Goal: Use online tool/utility: Utilize a website feature to perform a specific function

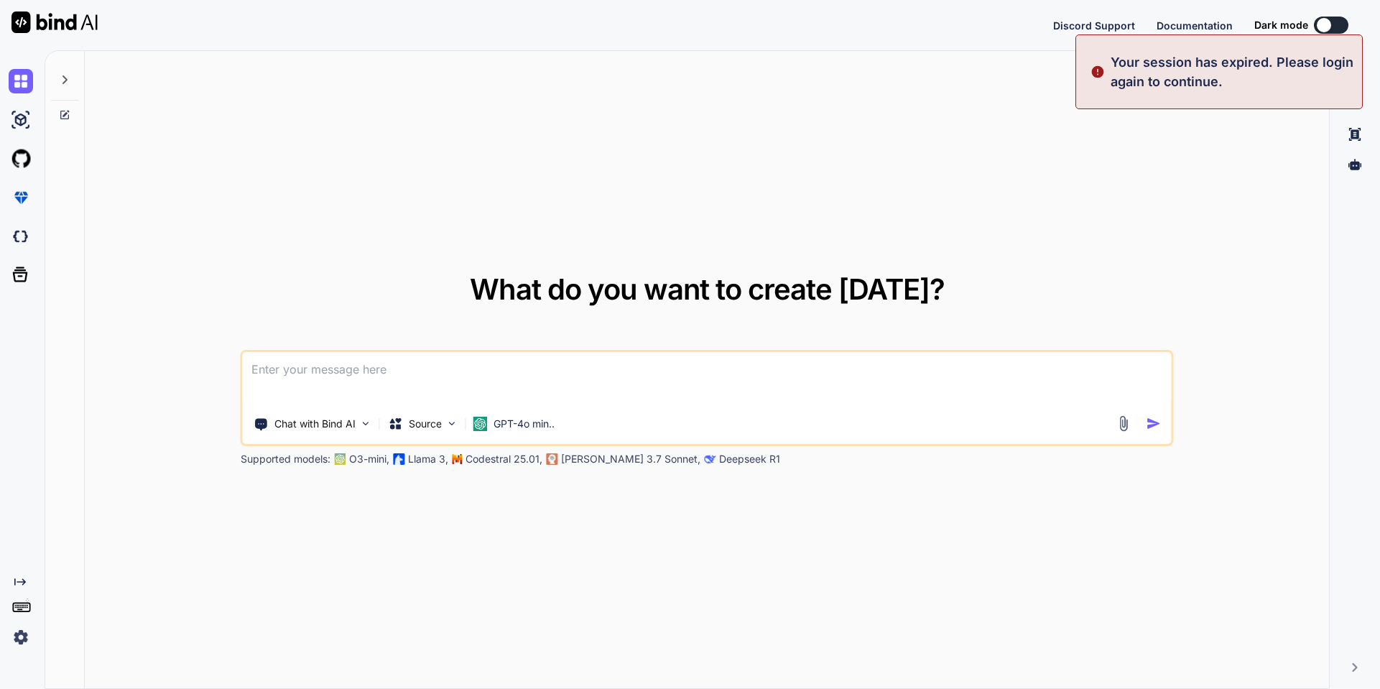
type textarea "x"
click at [1334, 22] on button "Sign in" at bounding box center [1318, 25] width 78 height 29
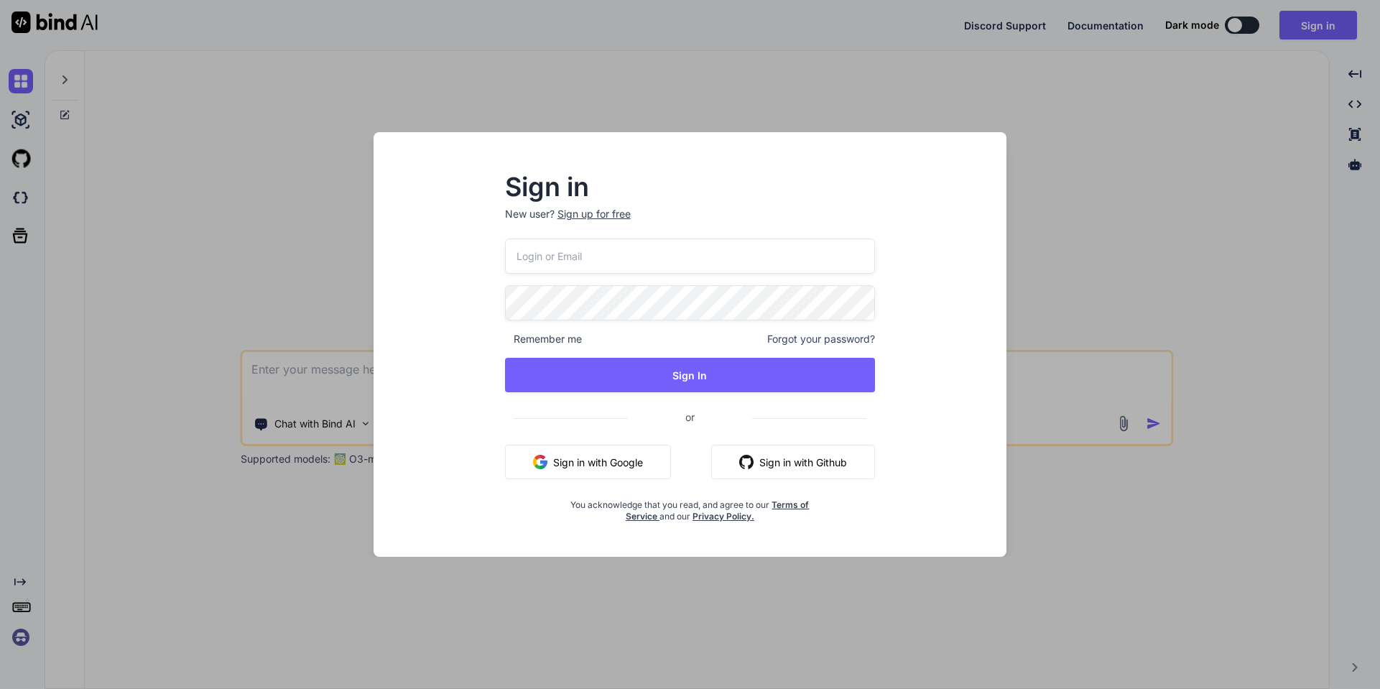
click at [617, 231] on p "New user? Sign up for free" at bounding box center [690, 223] width 371 height 32
click at [611, 252] on input "email" at bounding box center [690, 255] width 371 height 35
type input "info@annaconcept.com"
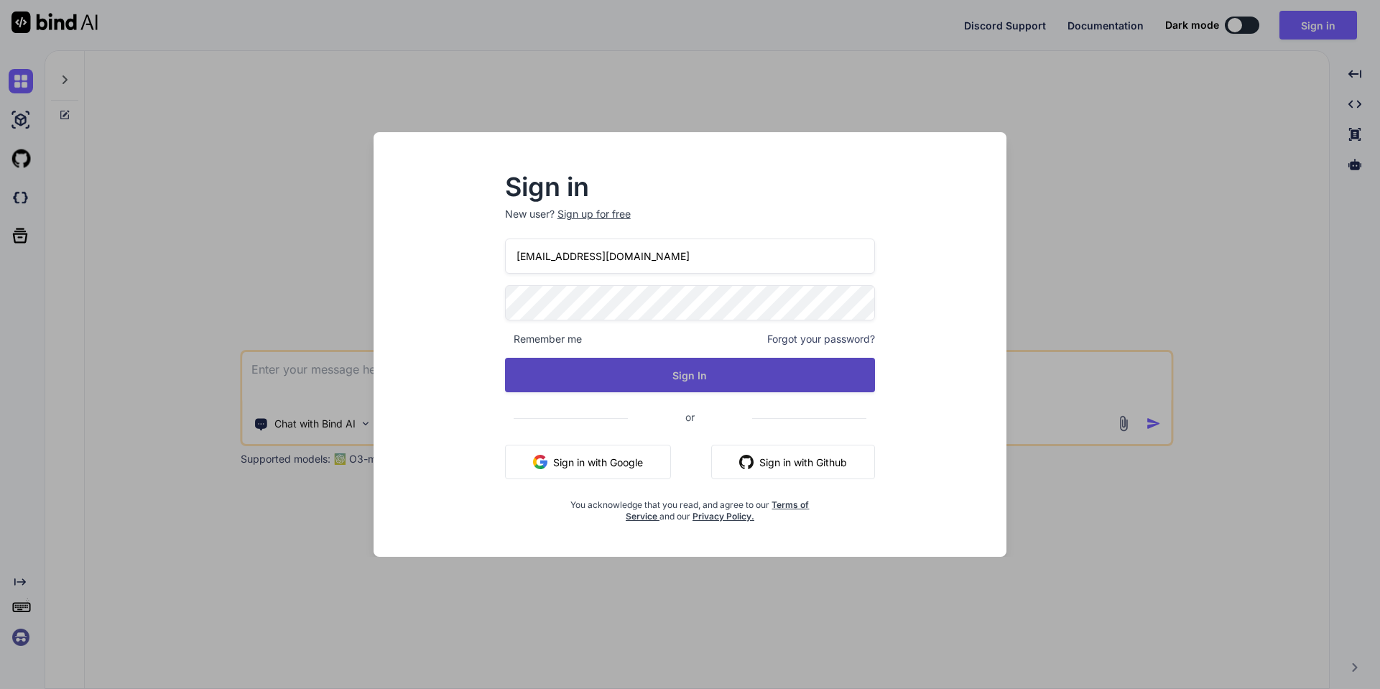
drag, startPoint x: 602, startPoint y: 342, endPoint x: 601, endPoint y: 363, distance: 20.8
click at [602, 344] on div "Remember me Forgot your password?" at bounding box center [690, 339] width 371 height 14
click at [600, 370] on button "Sign In" at bounding box center [690, 375] width 371 height 34
click at [620, 381] on button "Sign In" at bounding box center [690, 375] width 371 height 34
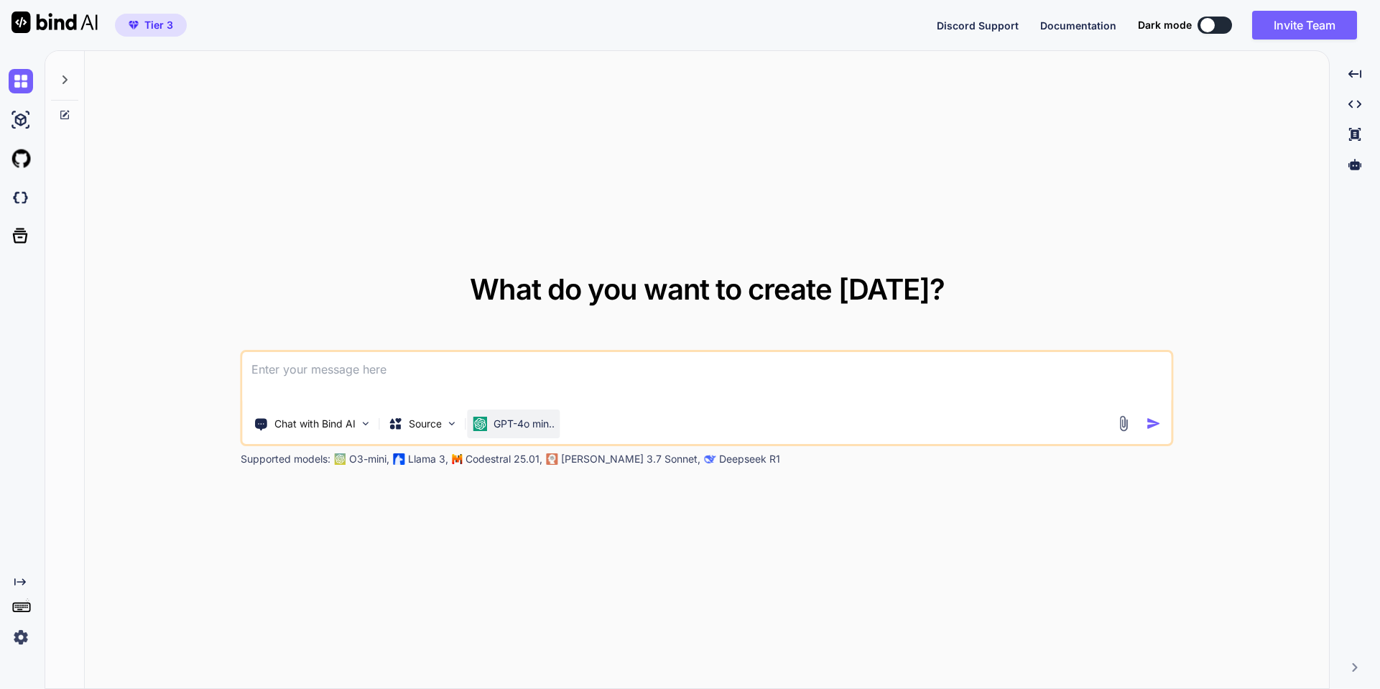
click at [524, 423] on p "GPT-4o min.." at bounding box center [523, 424] width 61 height 14
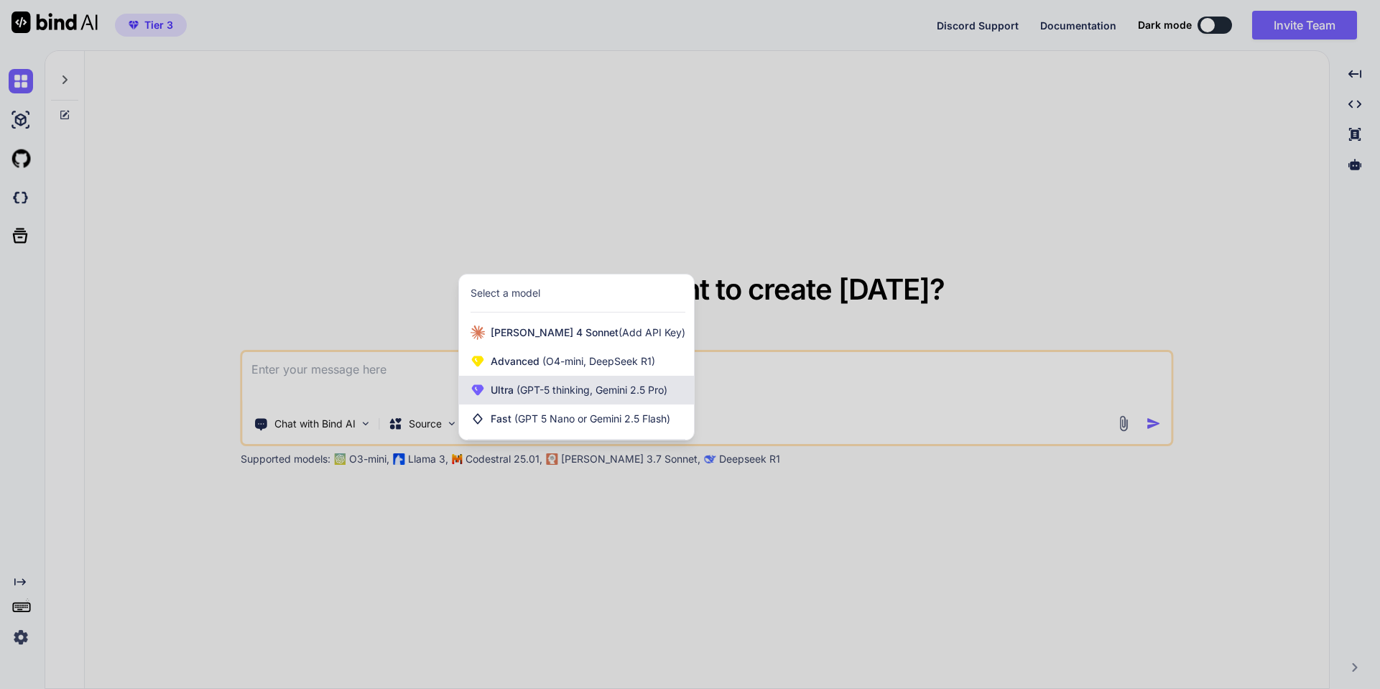
click at [564, 394] on span "(GPT-5 thinking, Gemini 2.5 Pro)" at bounding box center [590, 389] width 154 height 12
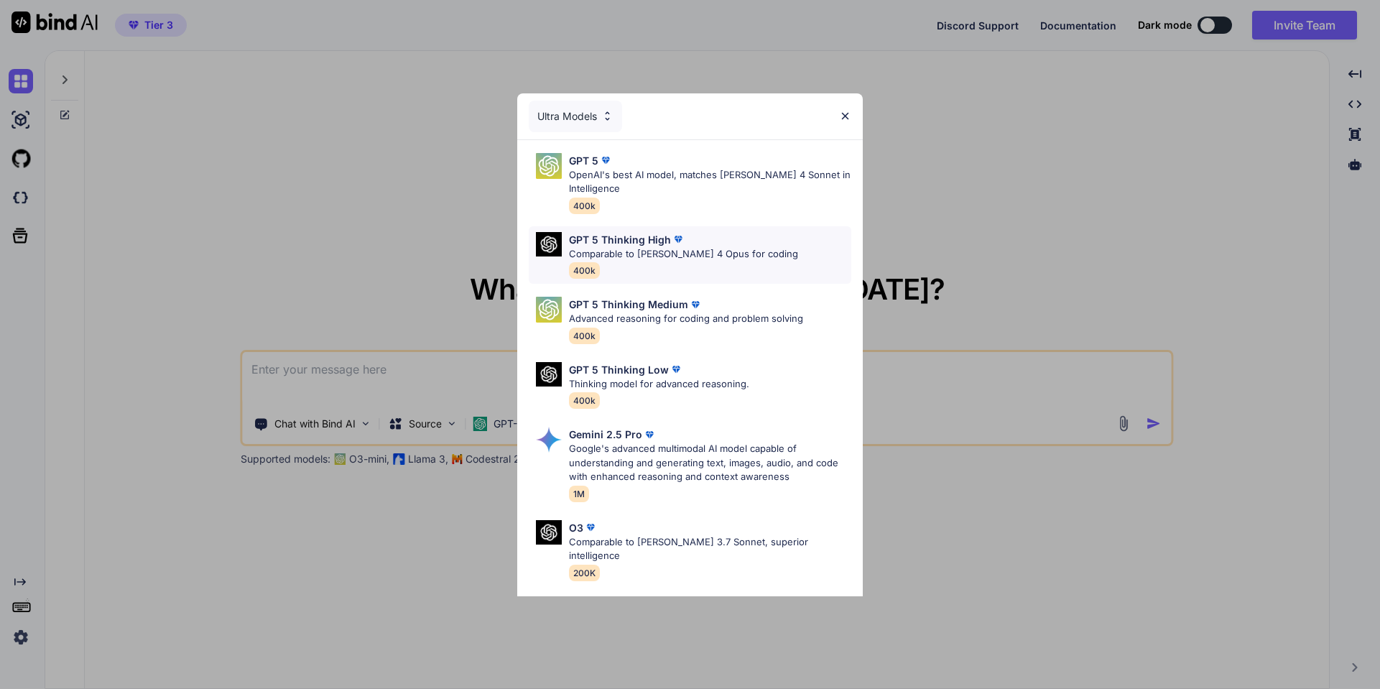
click at [623, 266] on div "GPT 5 Thinking High Comparable to Claude 4 Opus for coding 400k" at bounding box center [683, 255] width 229 height 47
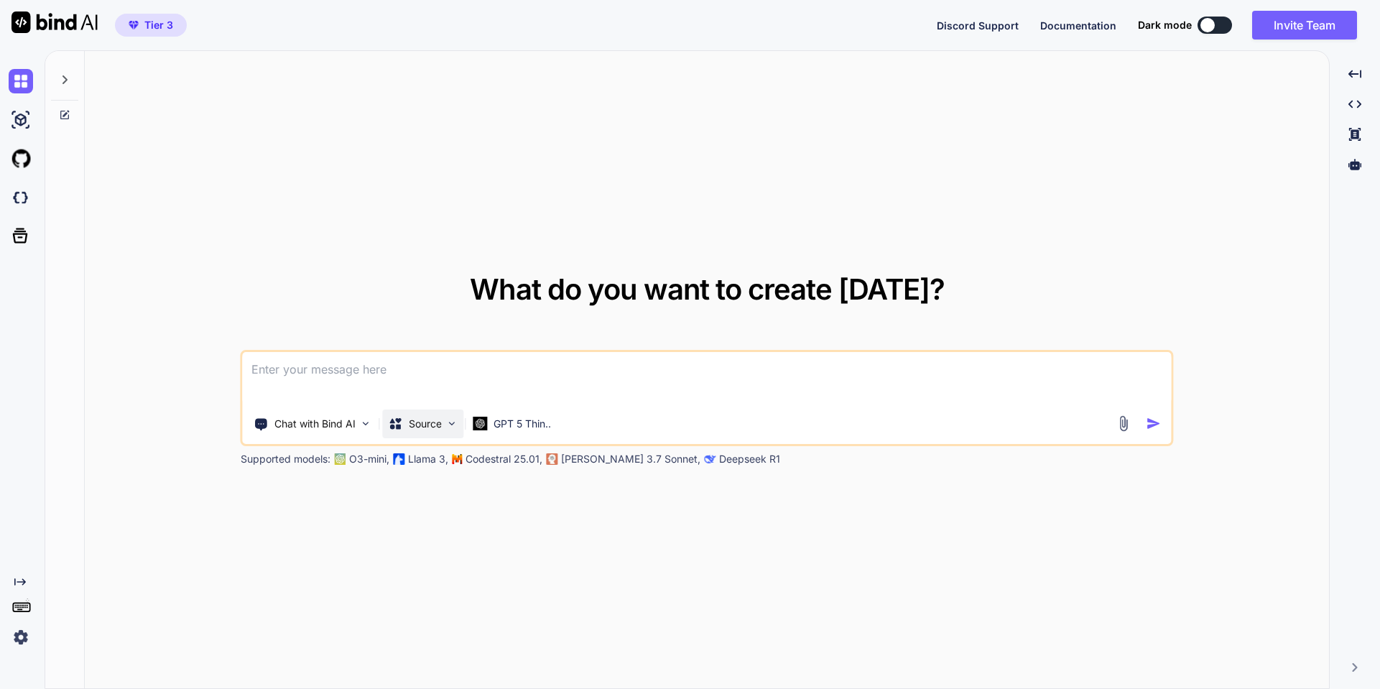
click at [455, 419] on img at bounding box center [452, 423] width 12 height 12
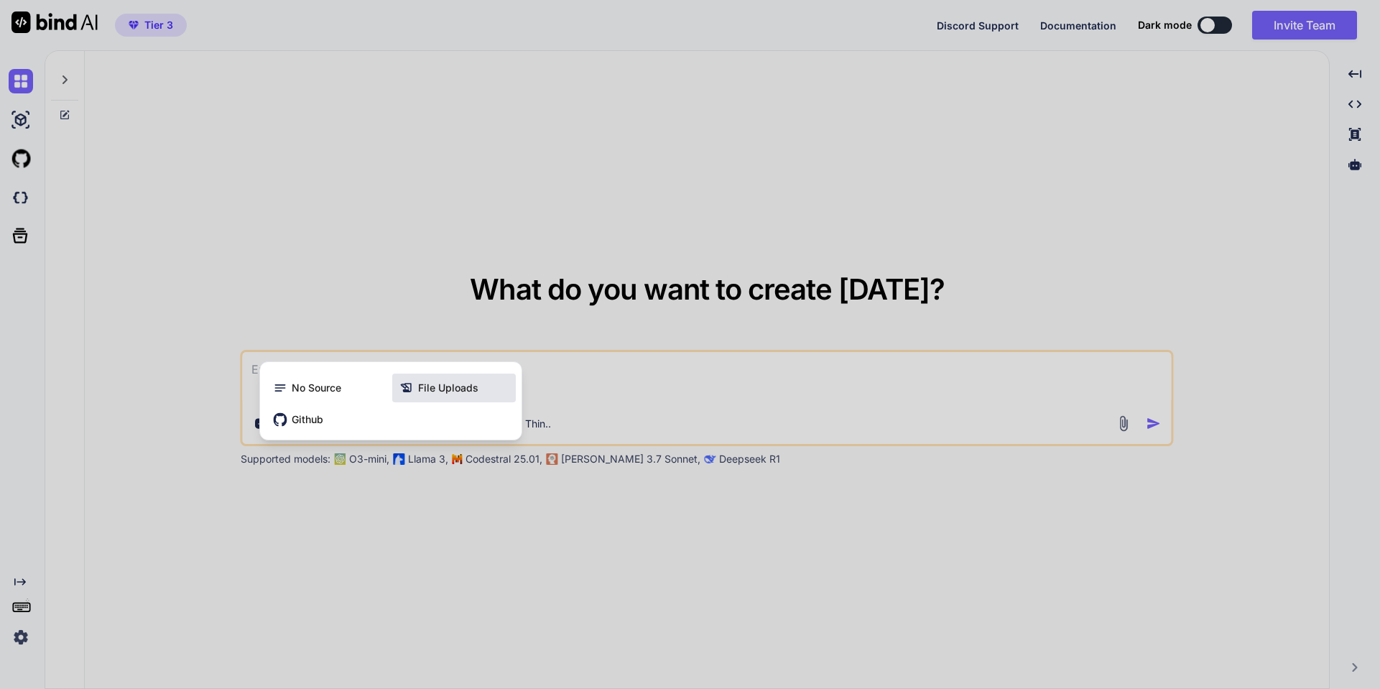
click at [453, 394] on span "File Uploads" at bounding box center [448, 388] width 60 height 14
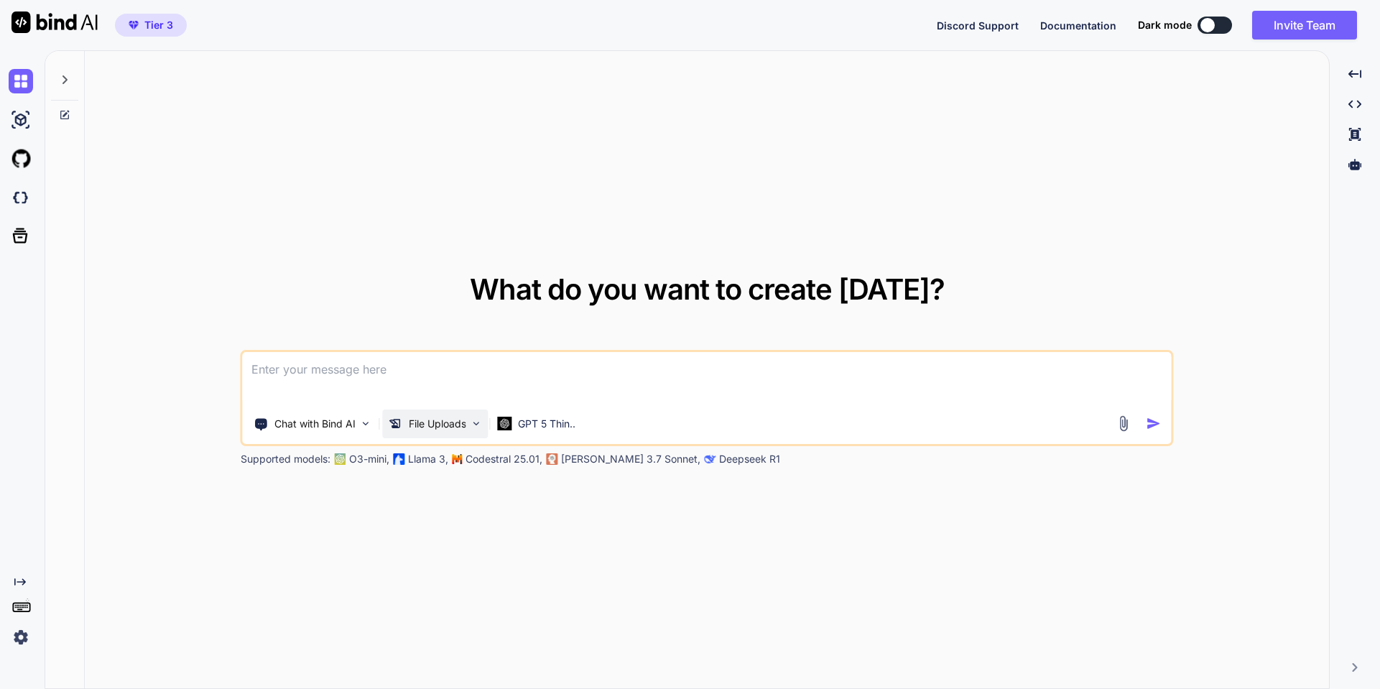
click at [445, 422] on p "File Uploads" at bounding box center [437, 424] width 57 height 14
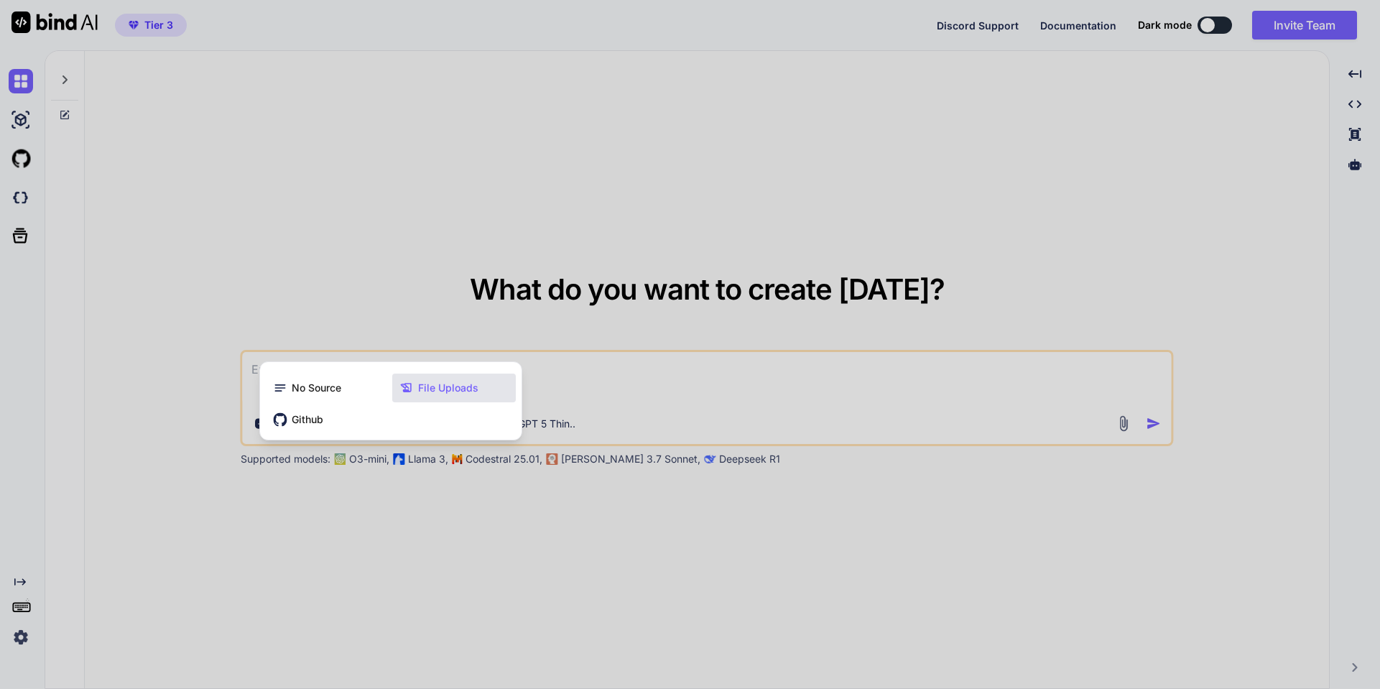
click at [434, 389] on span "File Uploads" at bounding box center [448, 388] width 60 height 14
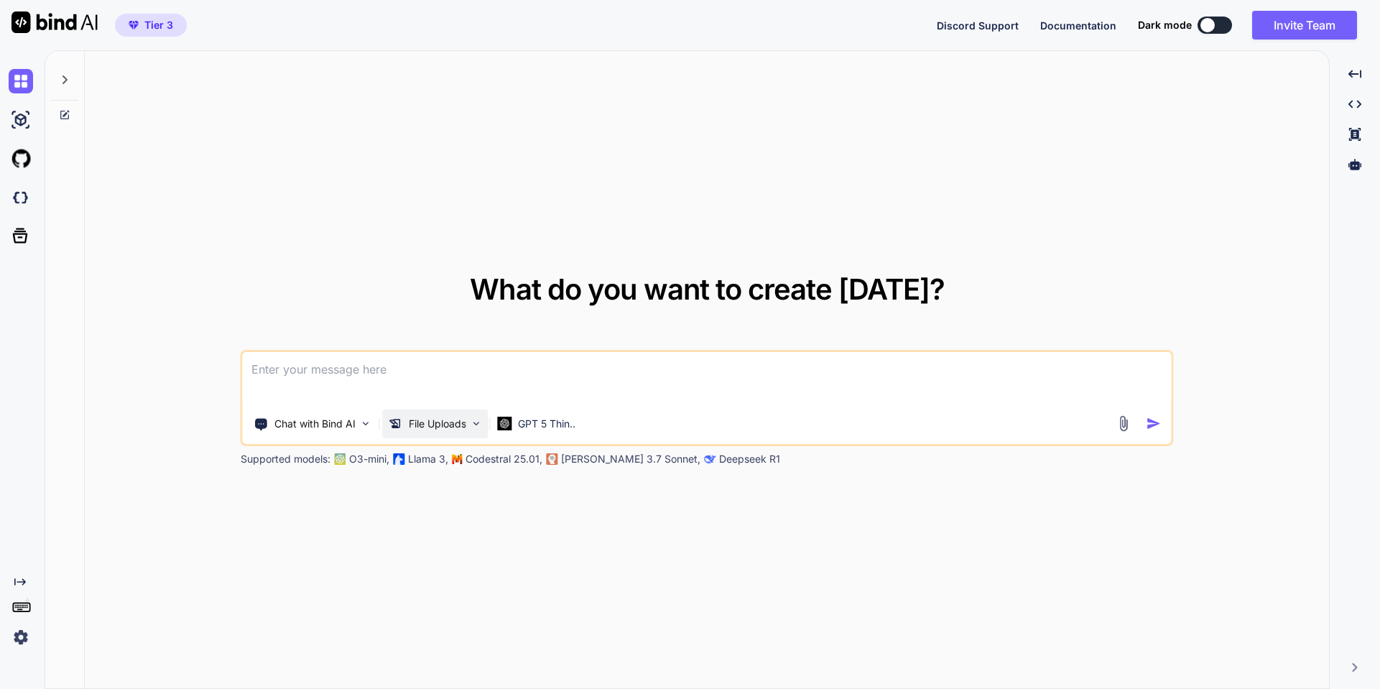
click at [411, 428] on p "File Uploads" at bounding box center [437, 424] width 57 height 14
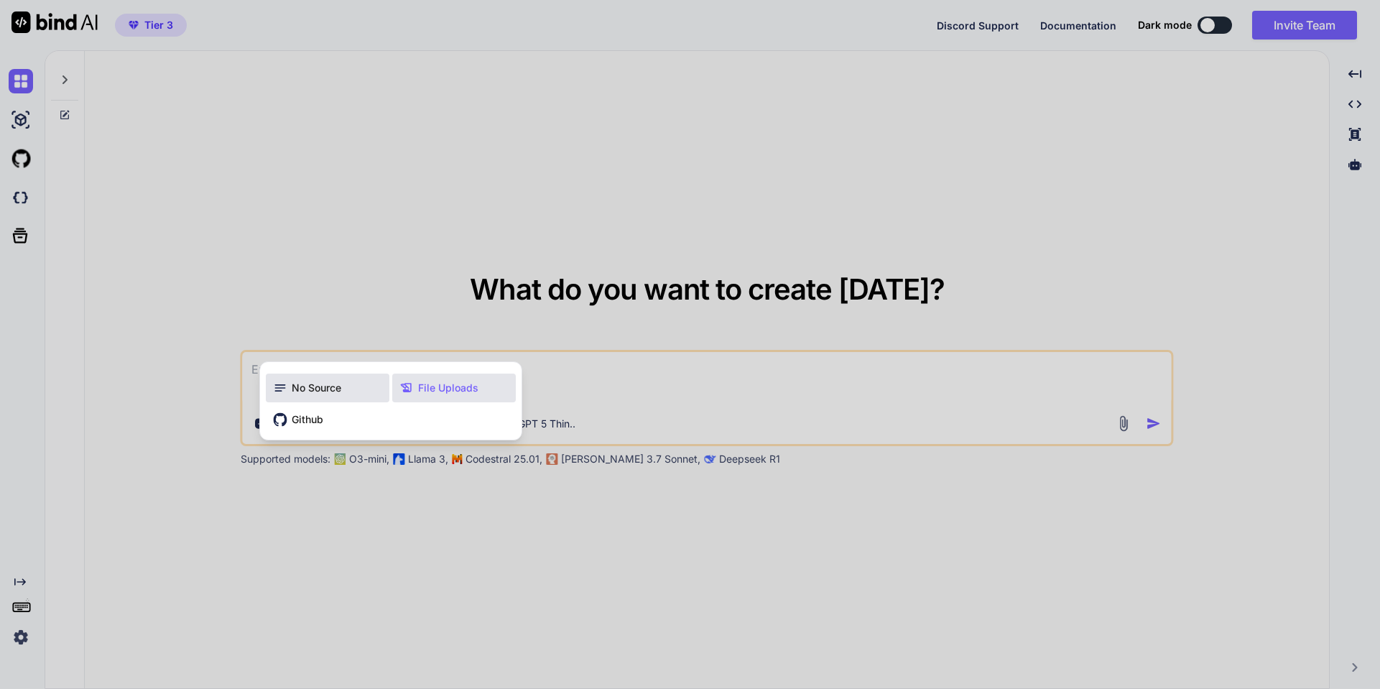
click at [318, 386] on span "No Source" at bounding box center [317, 388] width 50 height 14
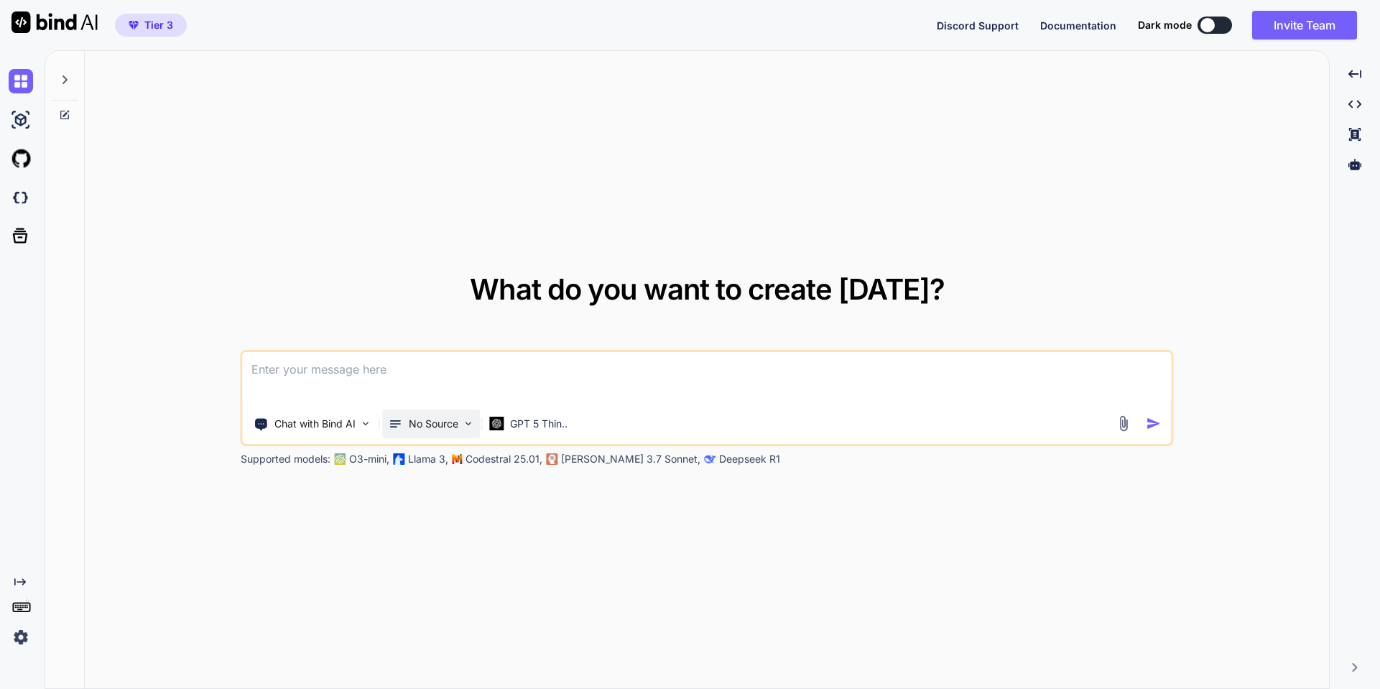
click at [413, 419] on p "No Source" at bounding box center [434, 424] width 50 height 14
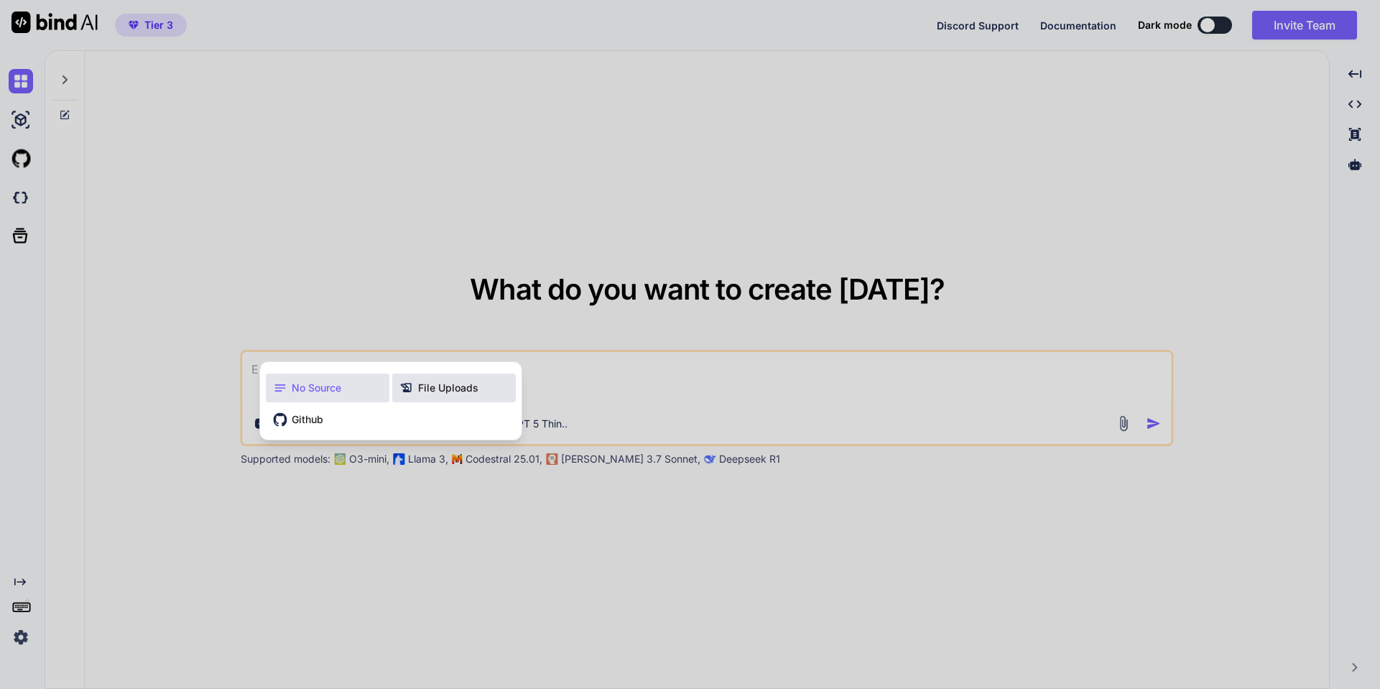
click at [460, 388] on span "File Uploads" at bounding box center [448, 388] width 60 height 14
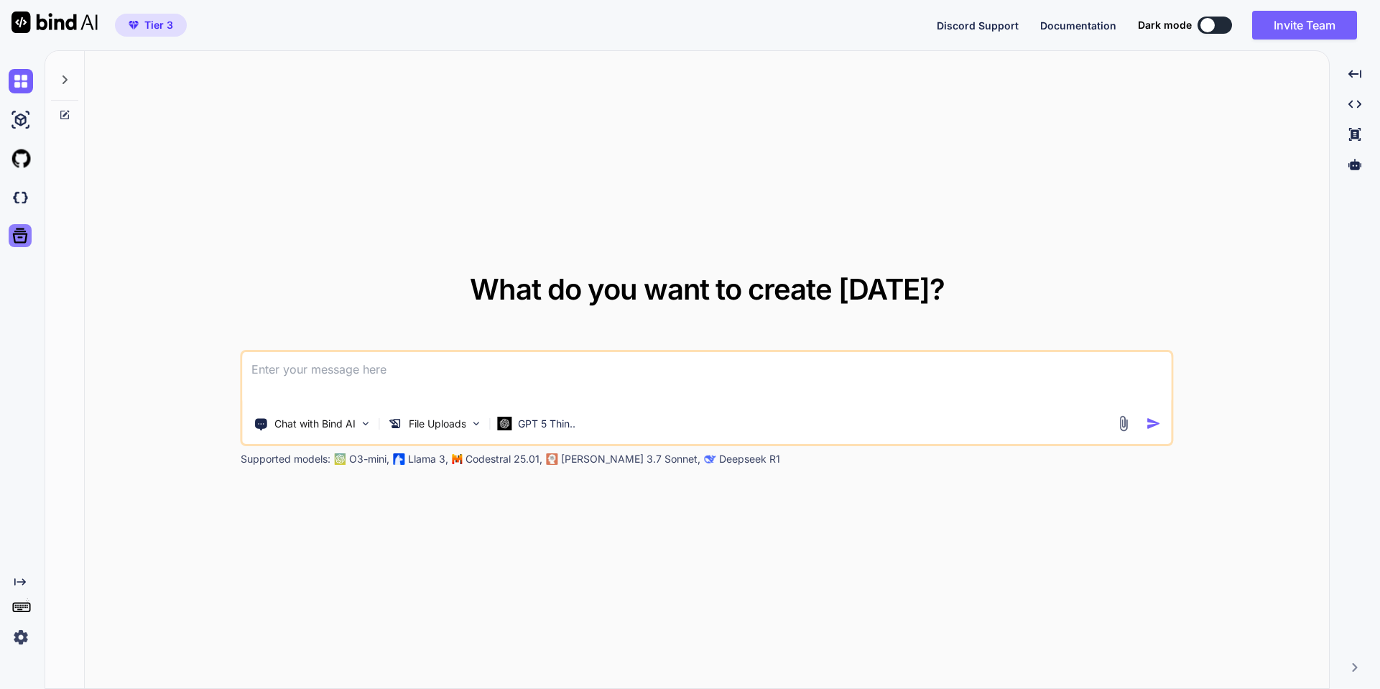
click at [24, 231] on icon at bounding box center [20, 235] width 15 height 15
type textarea "x"
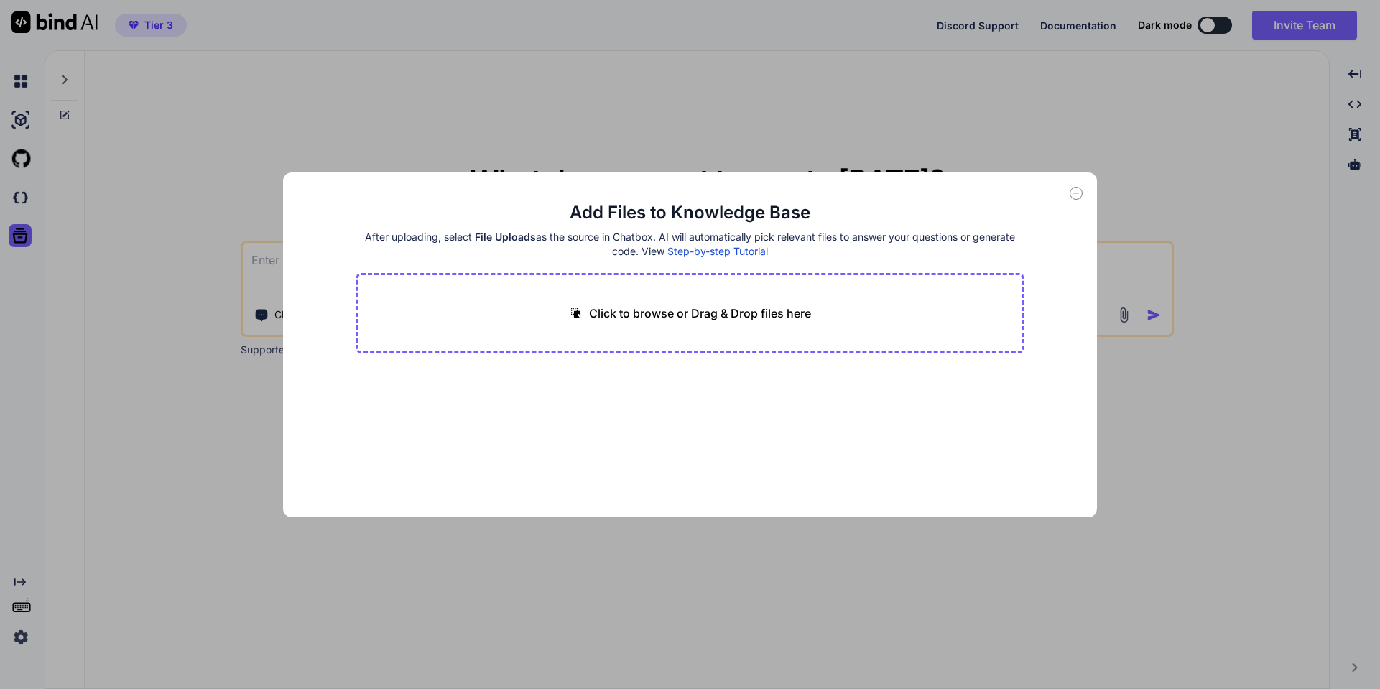
click at [758, 320] on p "Click to browse or Drag & Drop files here" at bounding box center [700, 312] width 222 height 17
click at [933, 320] on div "Click to browse or Drag & Drop files here" at bounding box center [689, 313] width 669 height 80
click at [783, 314] on p "Click to browse or Drag & Drop files here" at bounding box center [700, 312] width 222 height 17
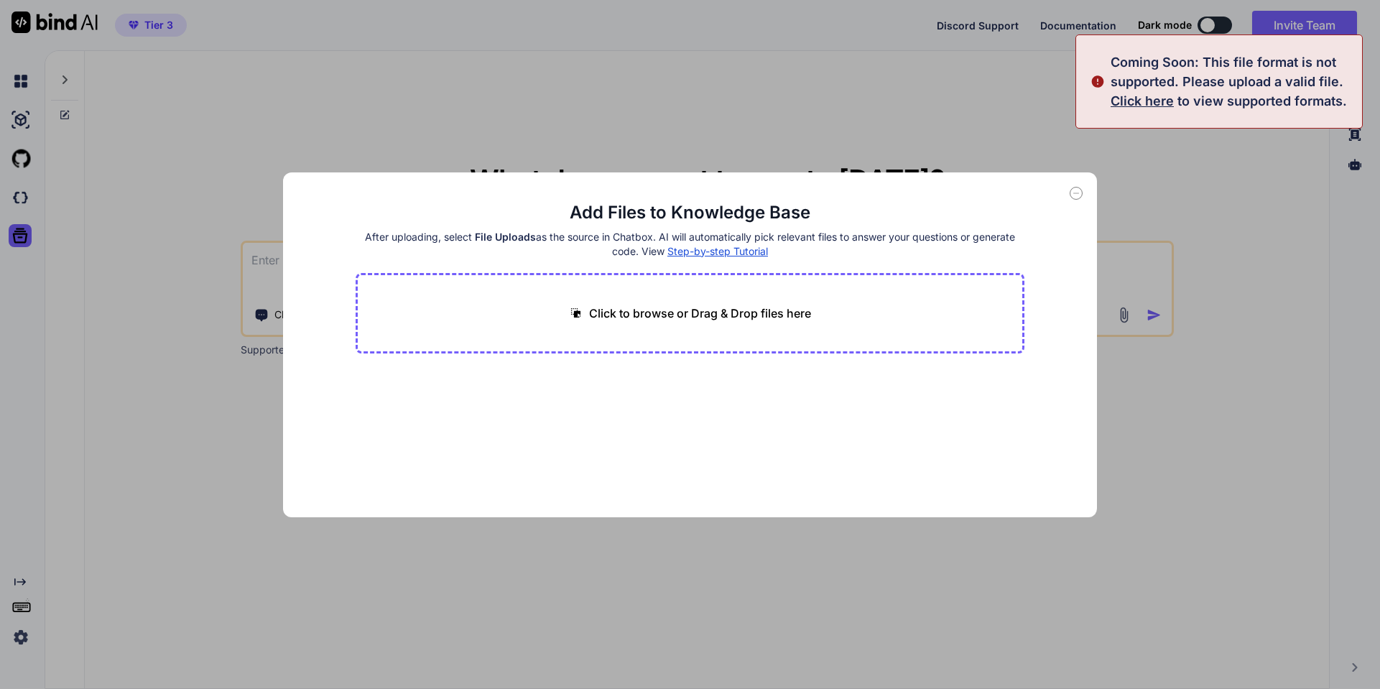
click at [1148, 103] on span "Click here" at bounding box center [1141, 100] width 63 height 15
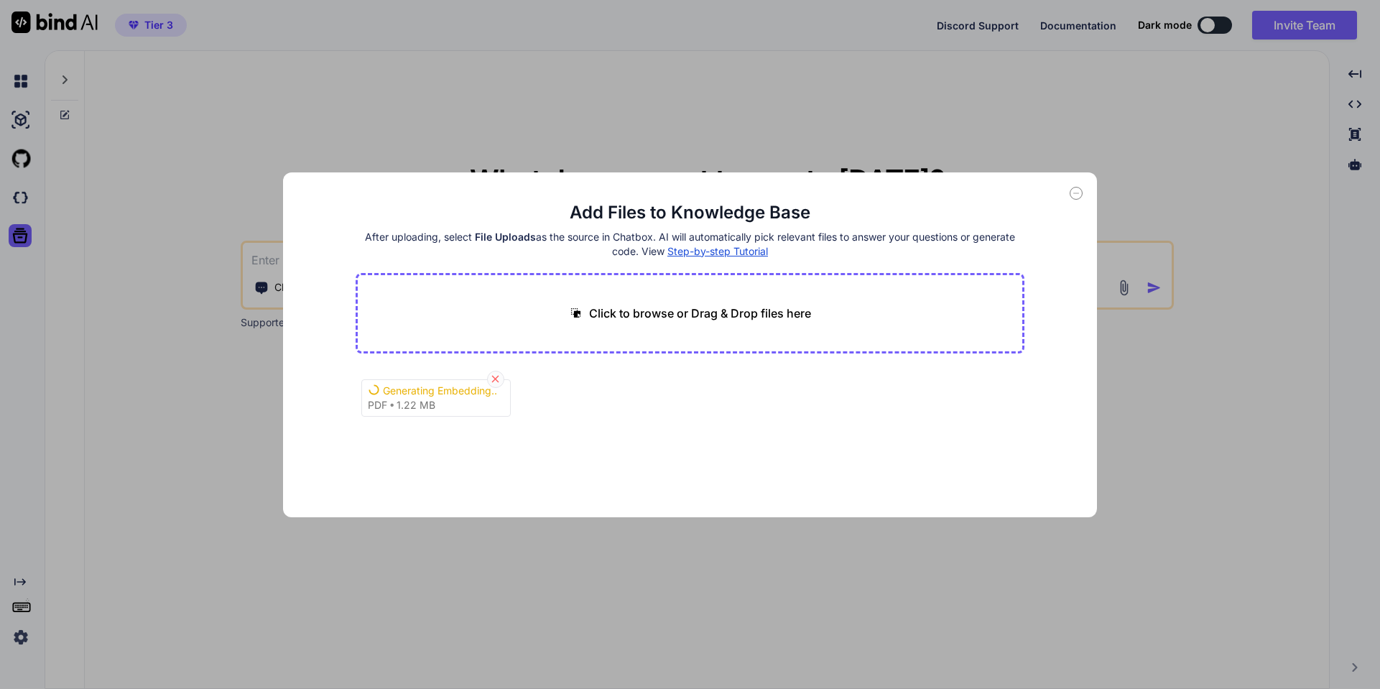
click at [495, 377] on icon at bounding box center [495, 379] width 12 height 12
click at [549, 389] on main "Add Files to Knowledge Base After uploading, select File Uploads as the source …" at bounding box center [689, 359] width 669 height 316
click at [493, 378] on icon at bounding box center [495, 379] width 12 height 12
click at [398, 406] on div "-> Upgrade for more" at bounding box center [416, 405] width 96 height 14
click at [377, 407] on div "-> Upgrade for more" at bounding box center [416, 405] width 96 height 14
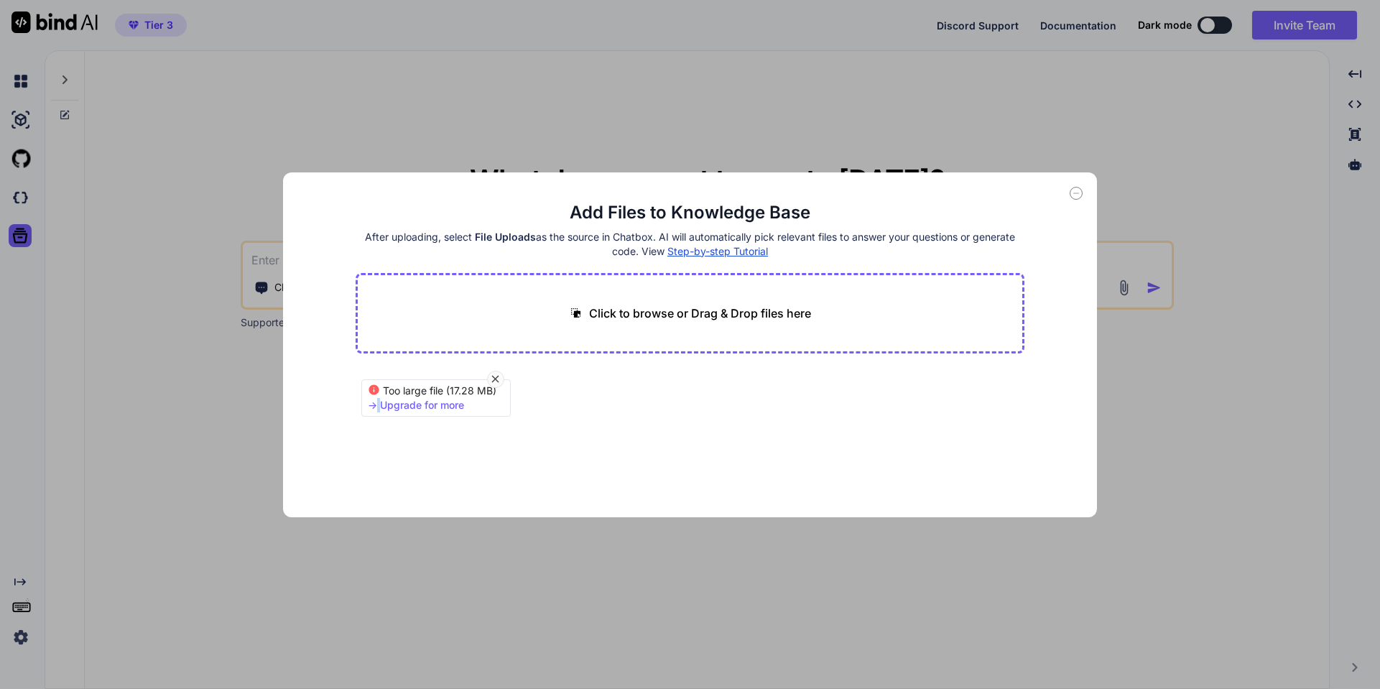
click at [377, 407] on div "-> Upgrade for more" at bounding box center [416, 405] width 96 height 14
drag, startPoint x: 377, startPoint y: 407, endPoint x: 462, endPoint y: 416, distance: 85.2
click at [377, 407] on div "-> Upgrade for more" at bounding box center [416, 405] width 96 height 14
click at [501, 378] on icon at bounding box center [495, 379] width 12 height 12
click at [1076, 194] on icon at bounding box center [1075, 193] width 13 height 13
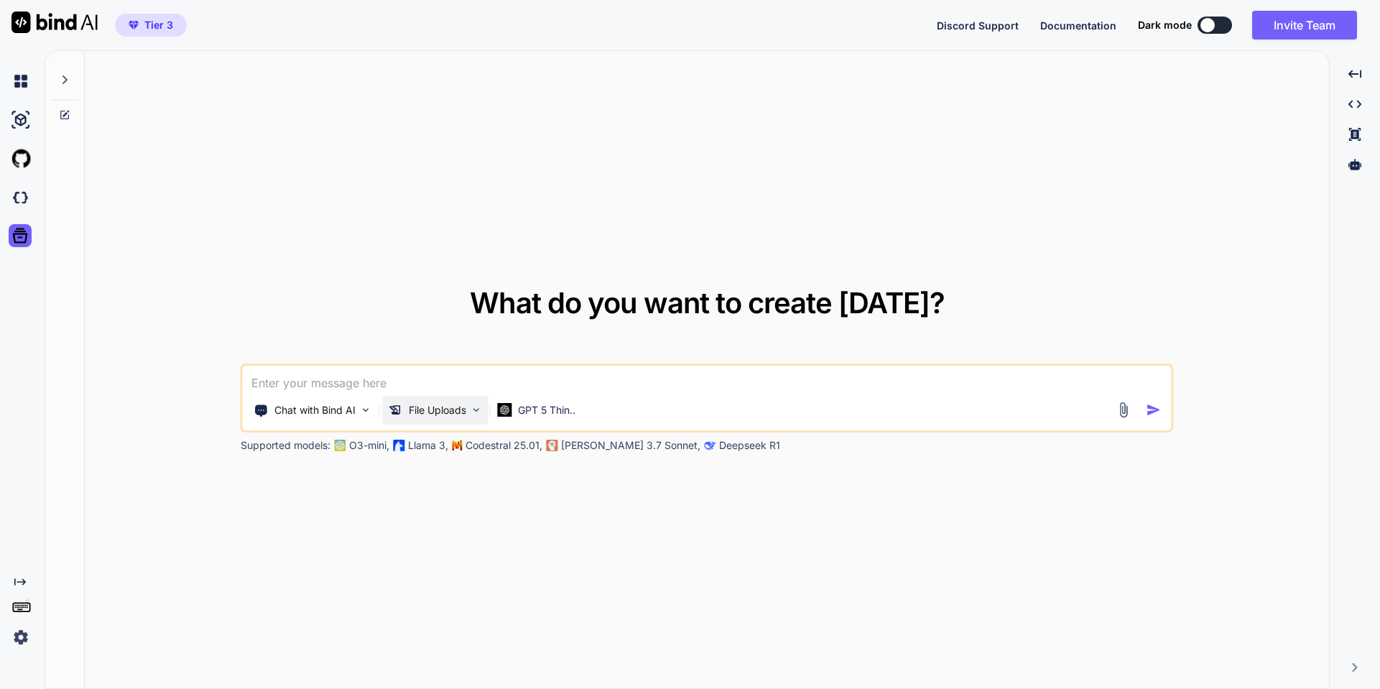
click at [436, 415] on p "File Uploads" at bounding box center [437, 410] width 57 height 14
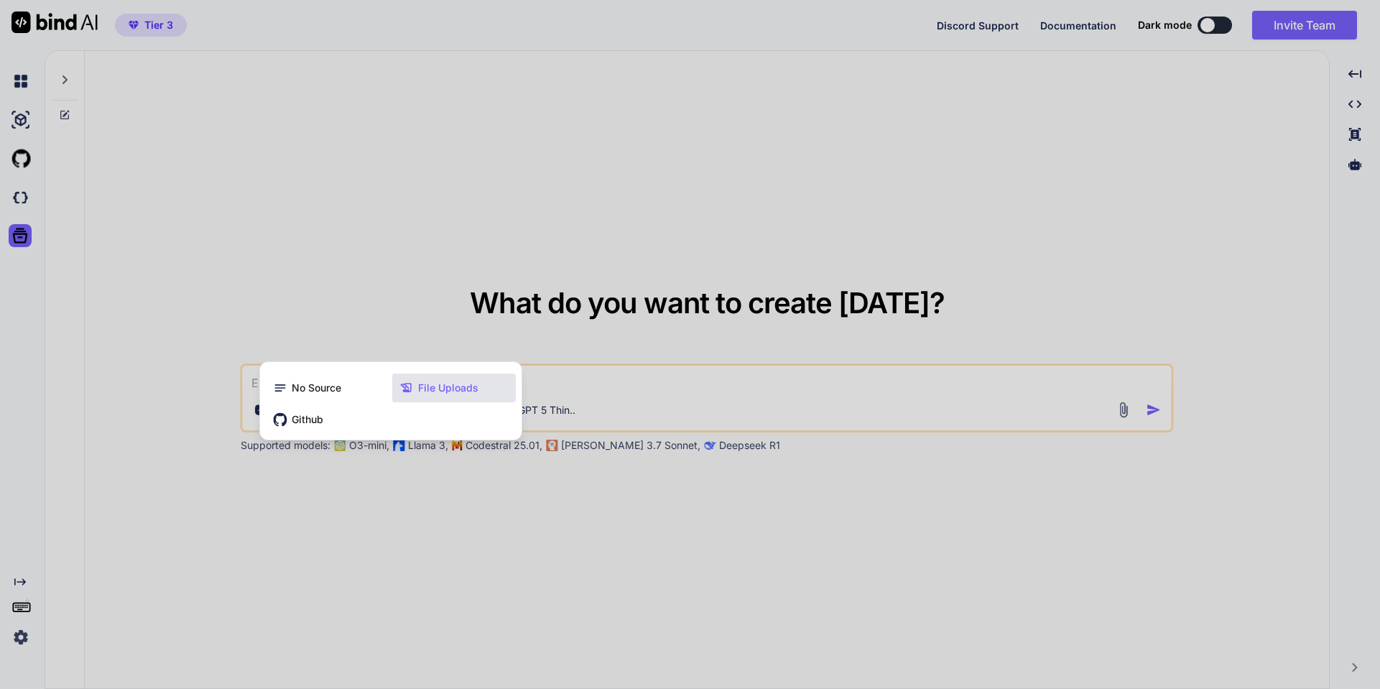
click at [23, 235] on div at bounding box center [690, 344] width 1380 height 689
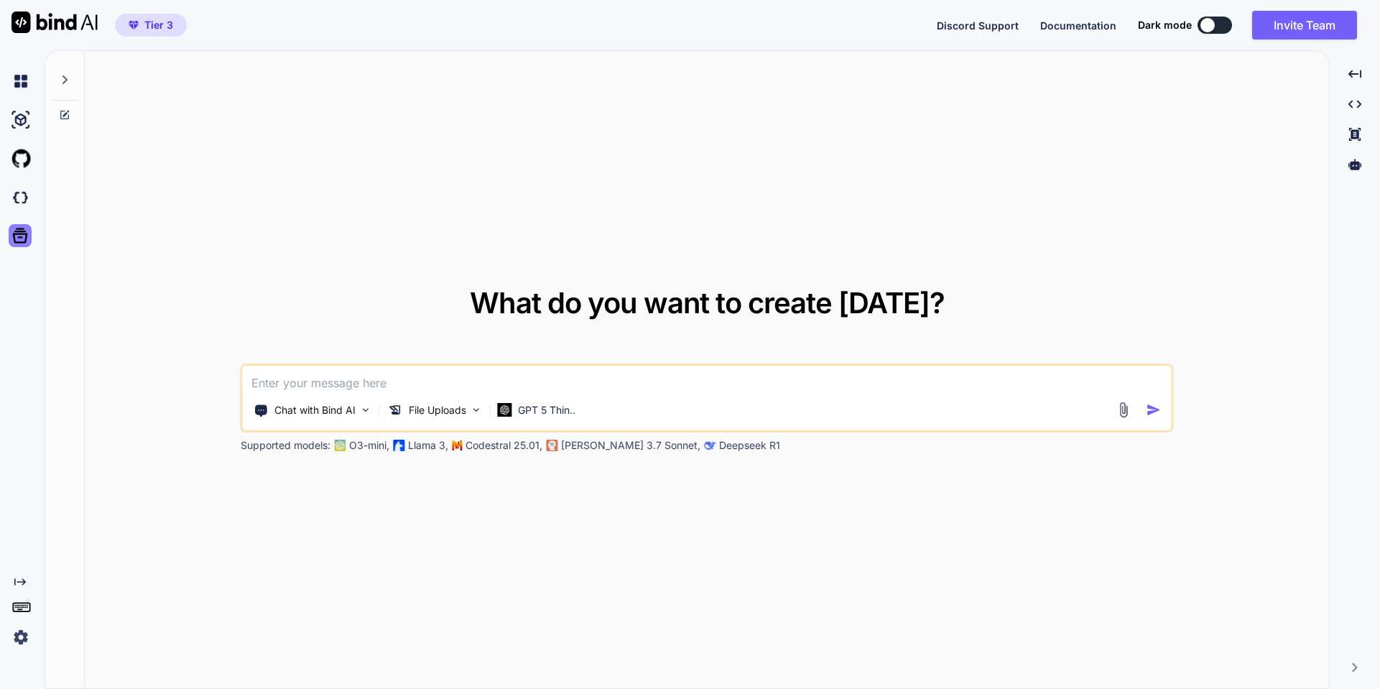
click at [19, 238] on icon at bounding box center [20, 235] width 20 height 20
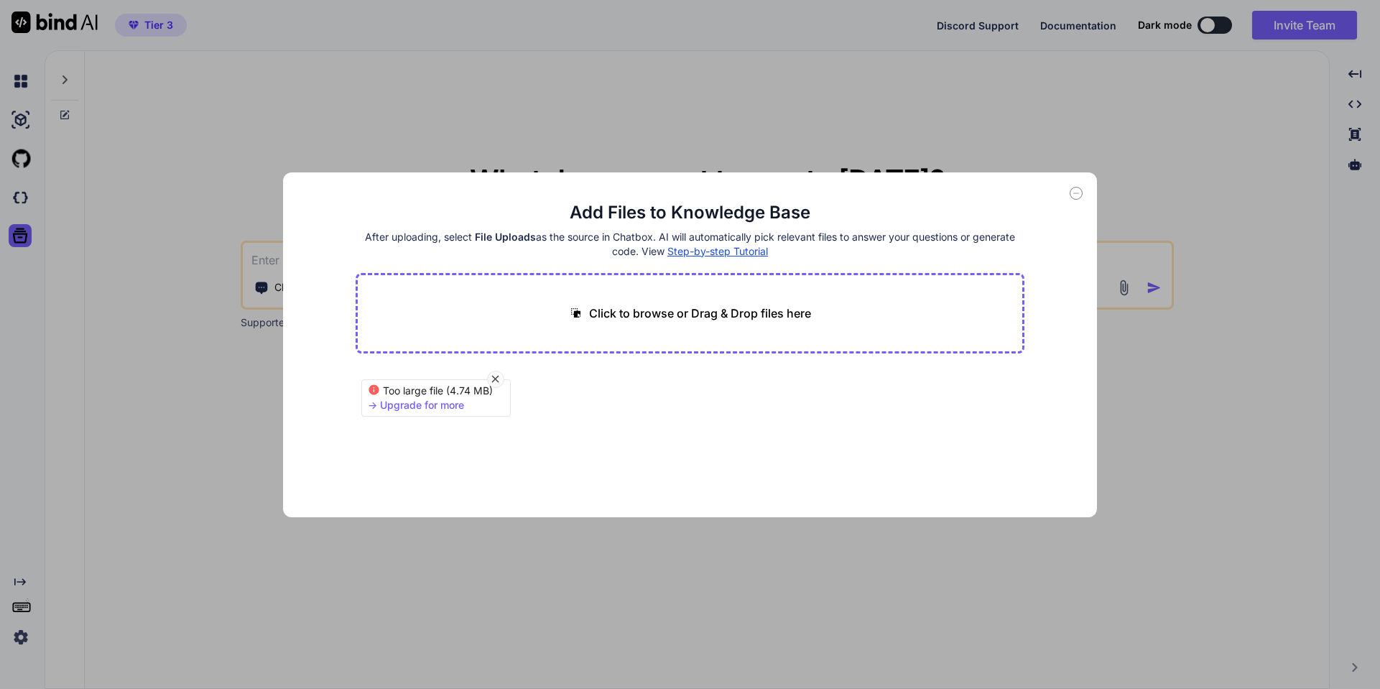
click at [713, 248] on span "Step-by-step Tutorial" at bounding box center [717, 251] width 101 height 12
drag, startPoint x: 494, startPoint y: 377, endPoint x: 498, endPoint y: 383, distance: 7.4
click at [494, 377] on icon at bounding box center [495, 379] width 7 height 7
click at [544, 439] on div "Generating Embedding... pdf 1.08 MB" at bounding box center [689, 414] width 669 height 92
click at [429, 399] on span "1.08 MB" at bounding box center [415, 405] width 39 height 14
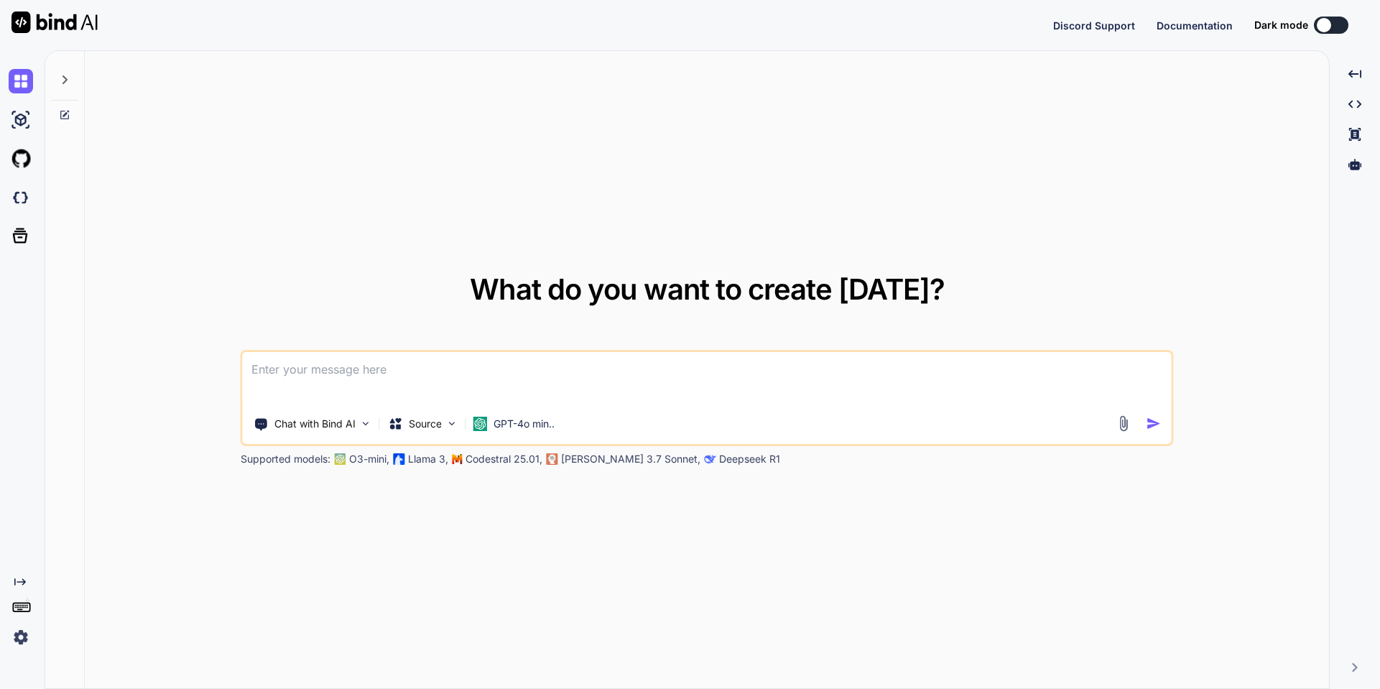
type textarea "x"
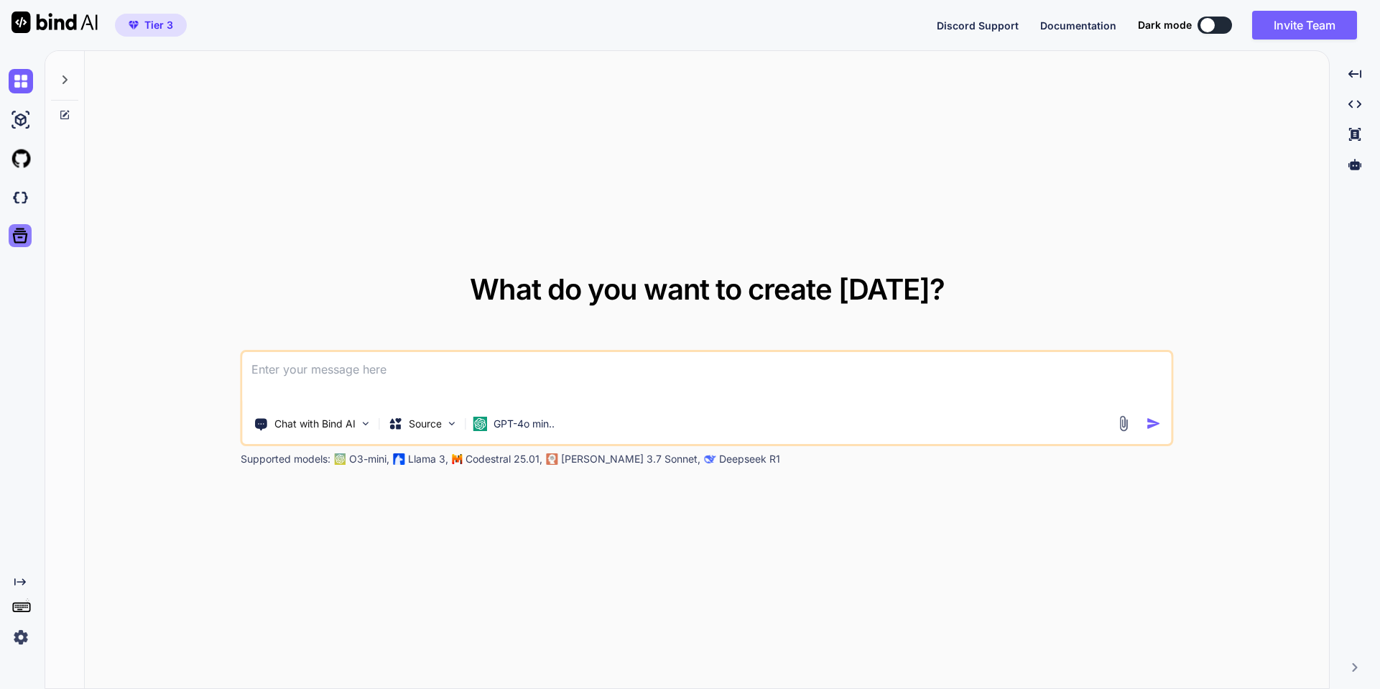
click at [14, 233] on icon at bounding box center [20, 235] width 15 height 15
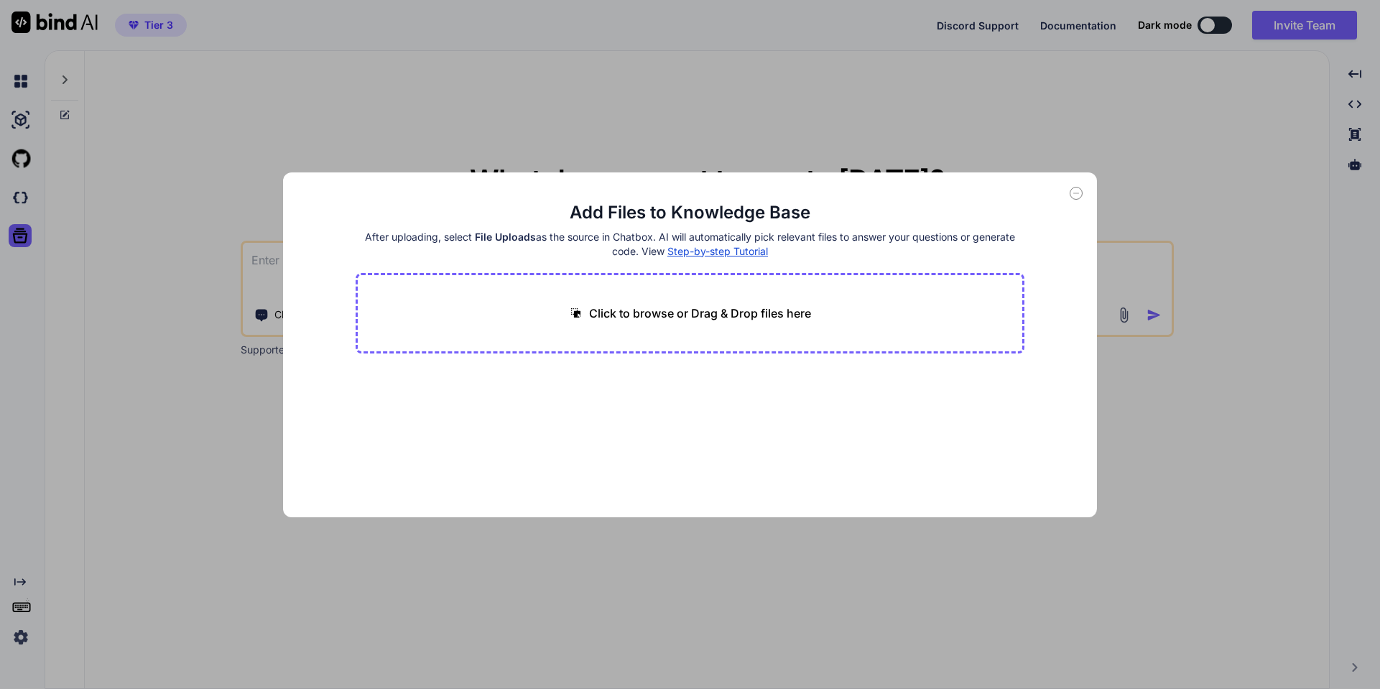
click at [14, 234] on div "Add Files to Knowledge Base After uploading, select File Uploads as the source …" at bounding box center [690, 344] width 1380 height 689
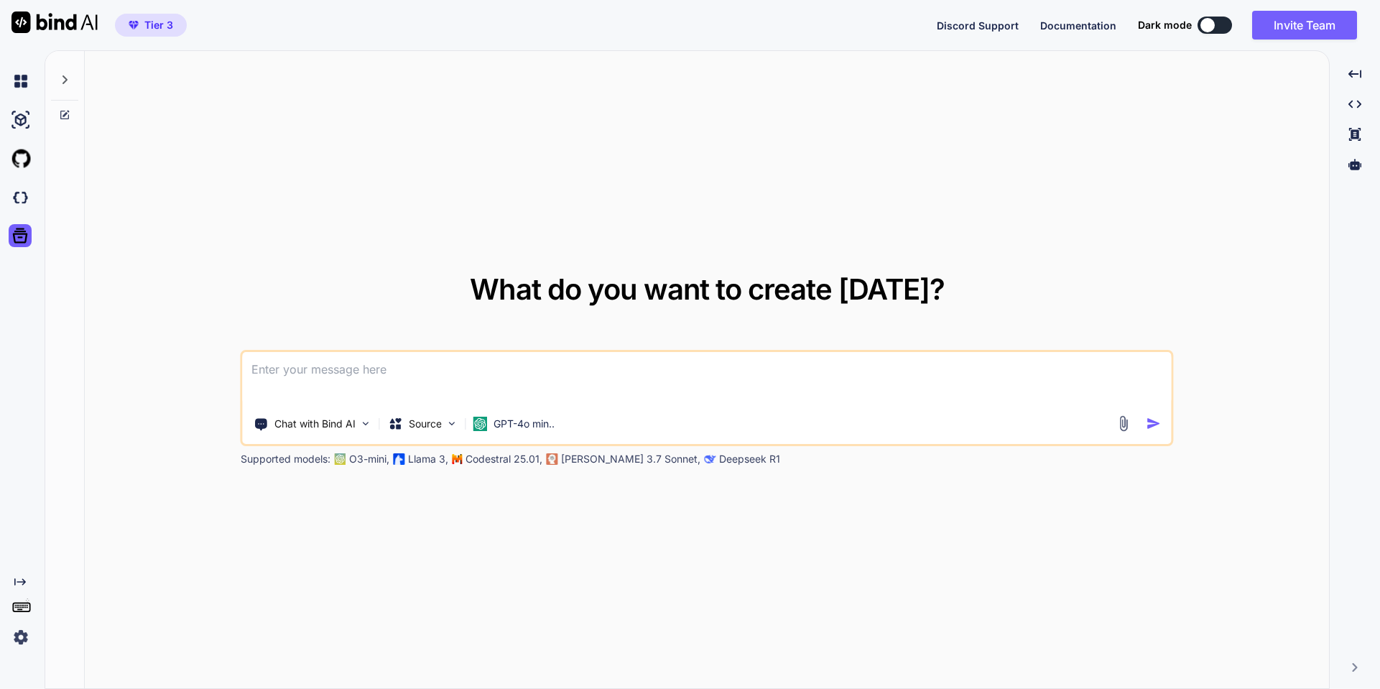
click at [14, 234] on icon at bounding box center [20, 235] width 15 height 15
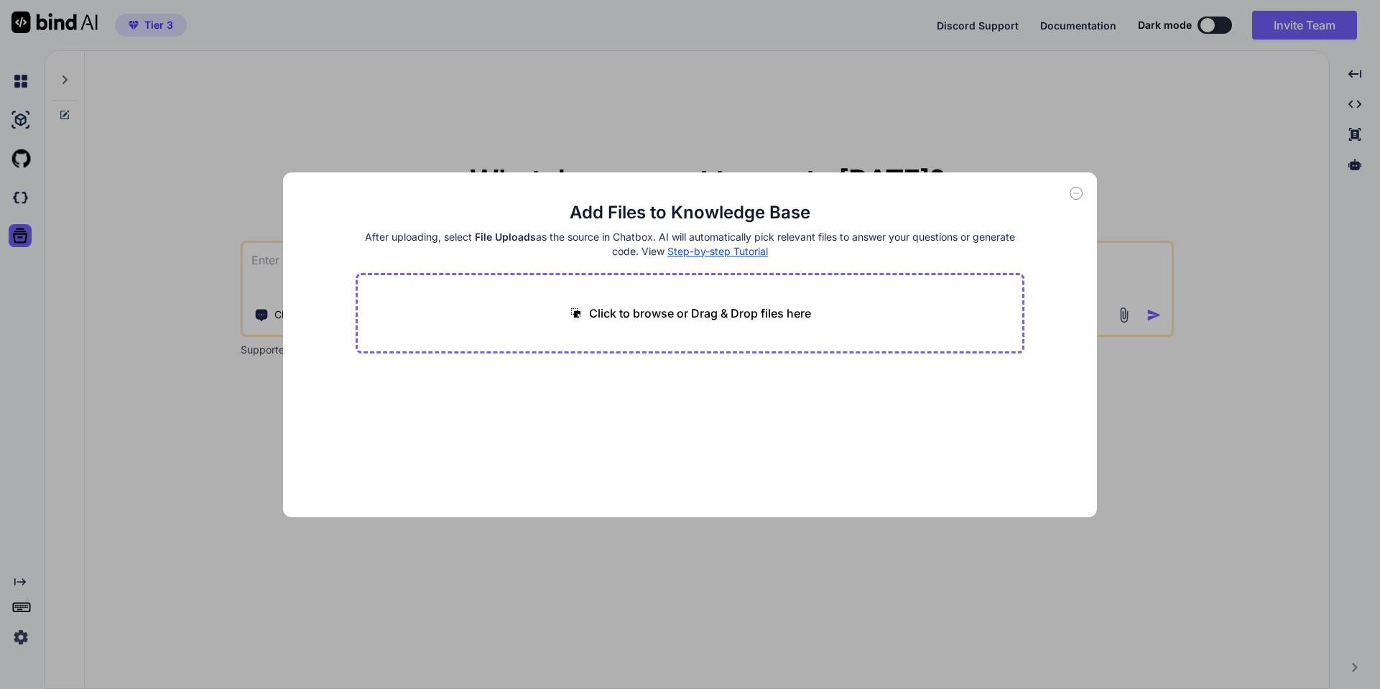
click at [14, 234] on div "Add Files to Knowledge Base After uploading, select File Uploads as the source …" at bounding box center [690, 344] width 1380 height 689
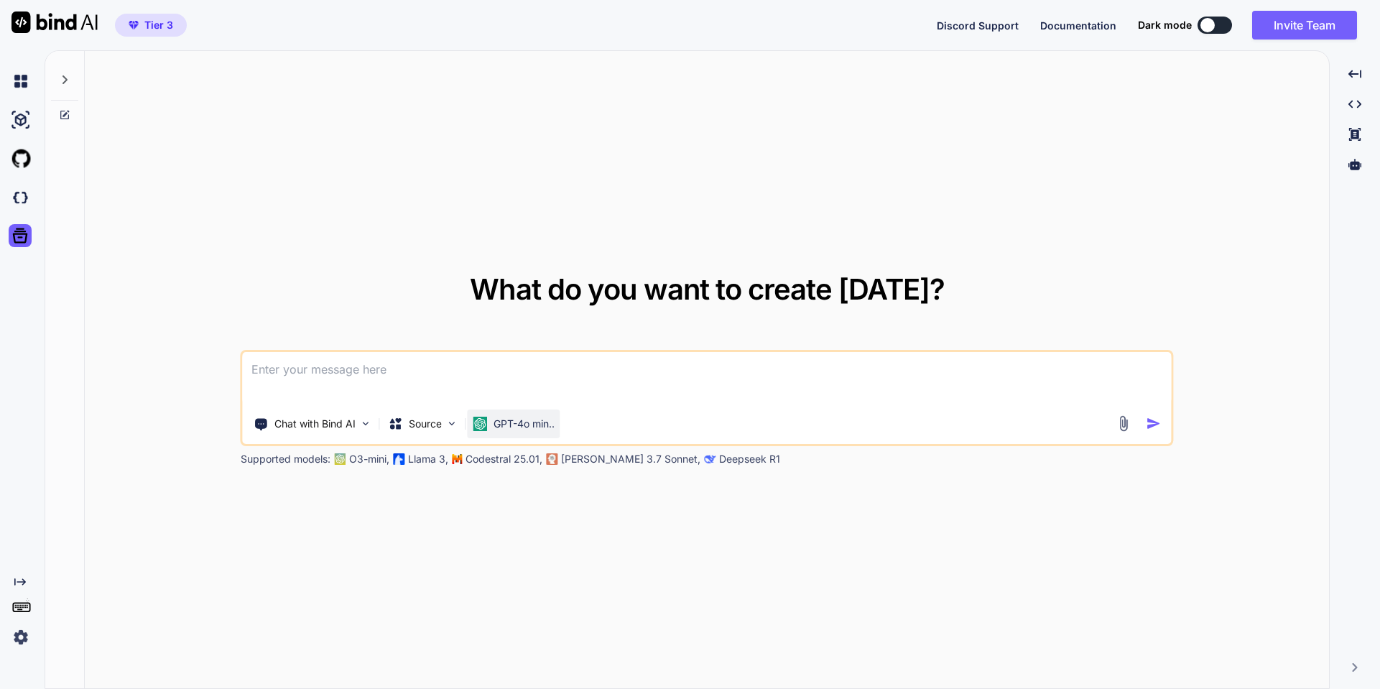
click at [522, 426] on p "GPT-4o min.." at bounding box center [523, 424] width 61 height 14
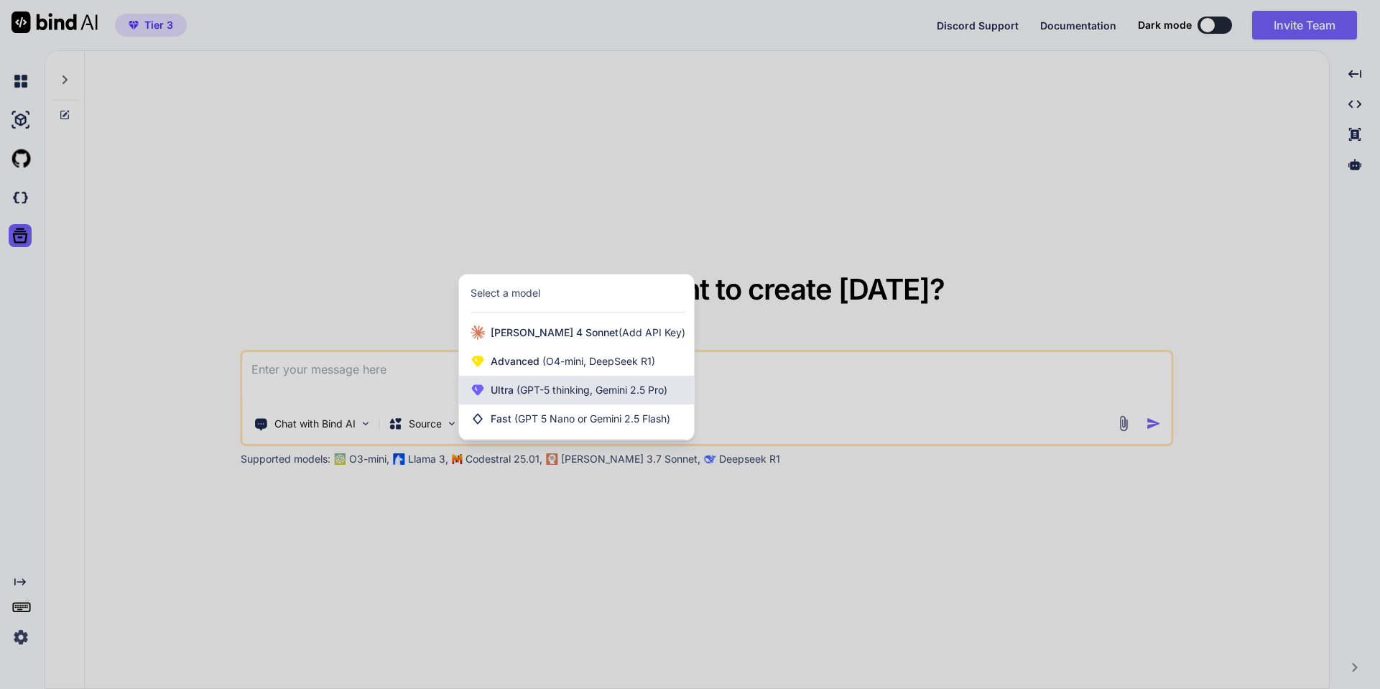
click at [545, 391] on span "(GPT-5 thinking, Gemini 2.5 Pro)" at bounding box center [590, 389] width 154 height 12
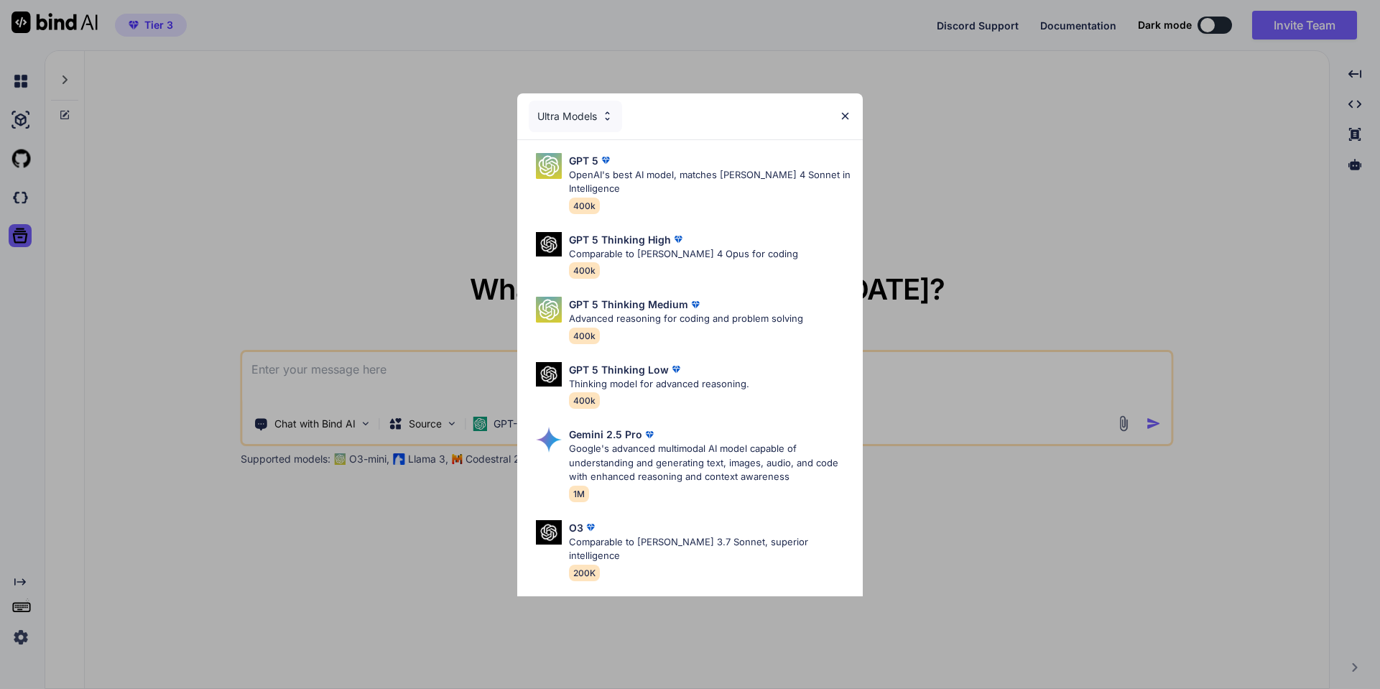
click at [644, 238] on p "GPT 5 Thinking High" at bounding box center [620, 239] width 102 height 15
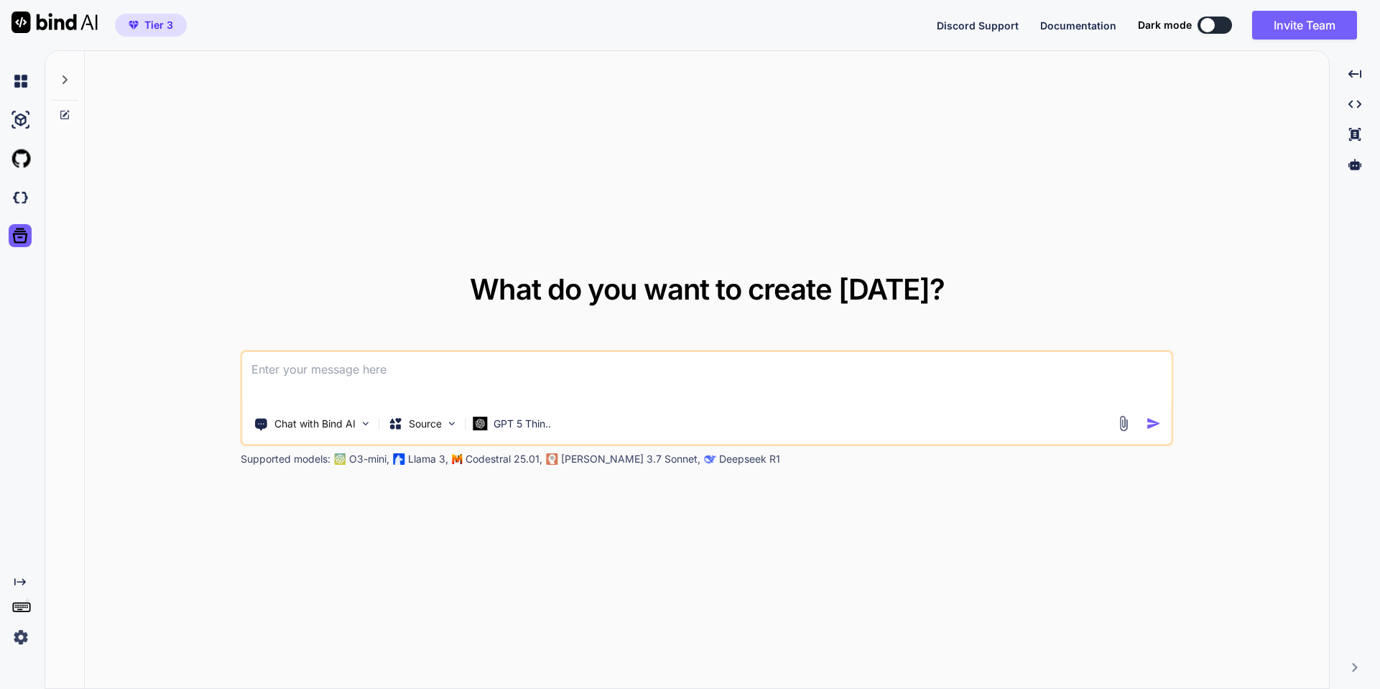
click at [1121, 424] on img at bounding box center [1123, 423] width 17 height 17
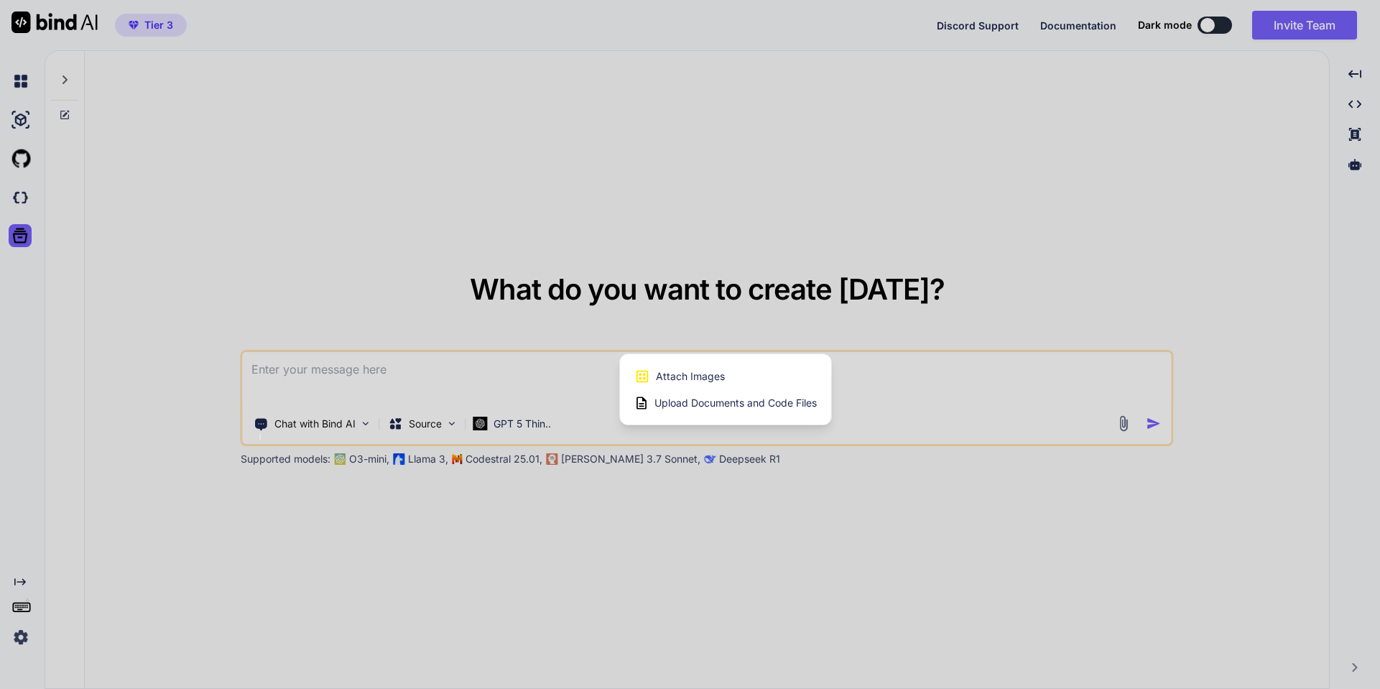
click at [709, 406] on span "Upload Documents and Code Files" at bounding box center [735, 403] width 162 height 14
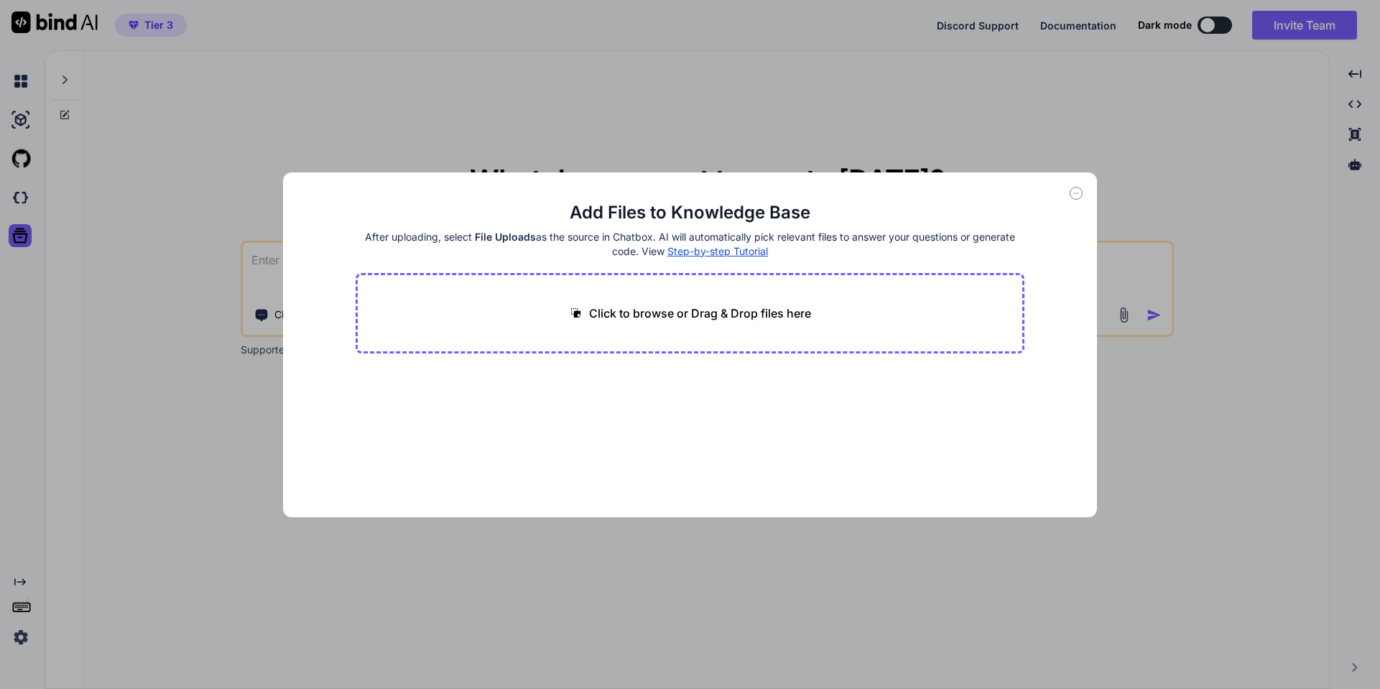
click at [693, 304] on p "Click to browse or Drag & Drop files here" at bounding box center [700, 312] width 222 height 17
type input "C:\fakepath\psymontreal_dev_15.pdf"
click at [491, 378] on icon at bounding box center [495, 379] width 12 height 12
click at [633, 301] on div "Click to browse or Drag & Drop files here" at bounding box center [689, 313] width 669 height 80
click at [632, 310] on p "Click to browse or Drag & Drop files here" at bounding box center [700, 312] width 222 height 17
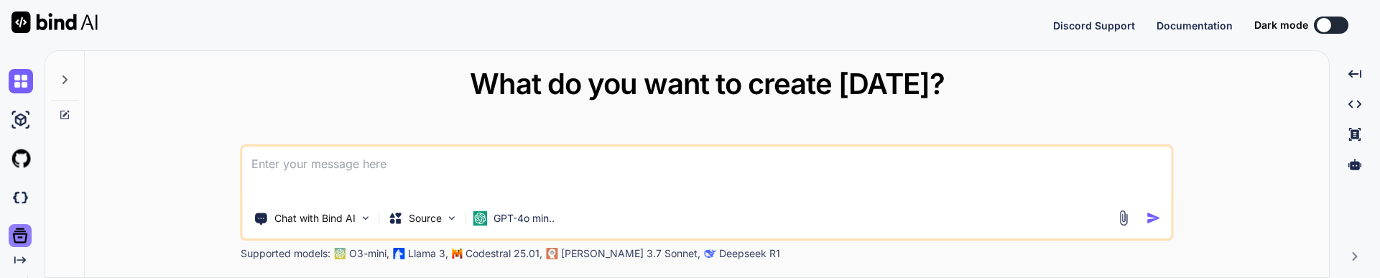
click at [22, 241] on icon at bounding box center [20, 235] width 20 height 20
type textarea "x"
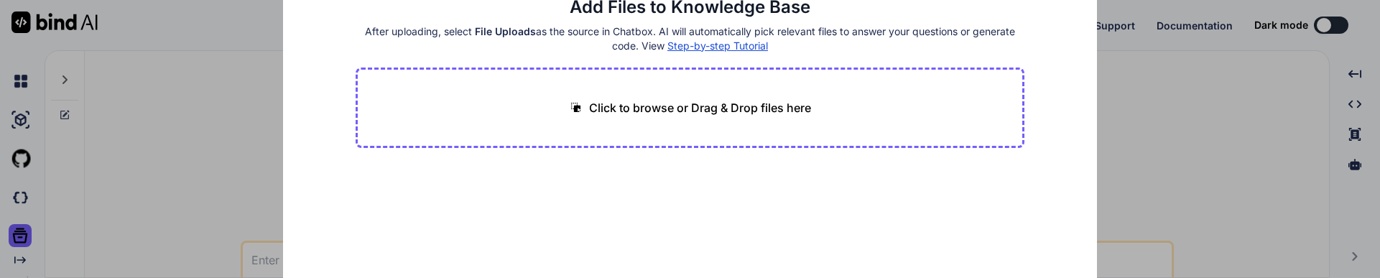
click at [702, 111] on p "Click to browse or Drag & Drop files here" at bounding box center [700, 107] width 222 height 17
type input "C:\fakepath\psymontreal_dev_15_1.pdf"
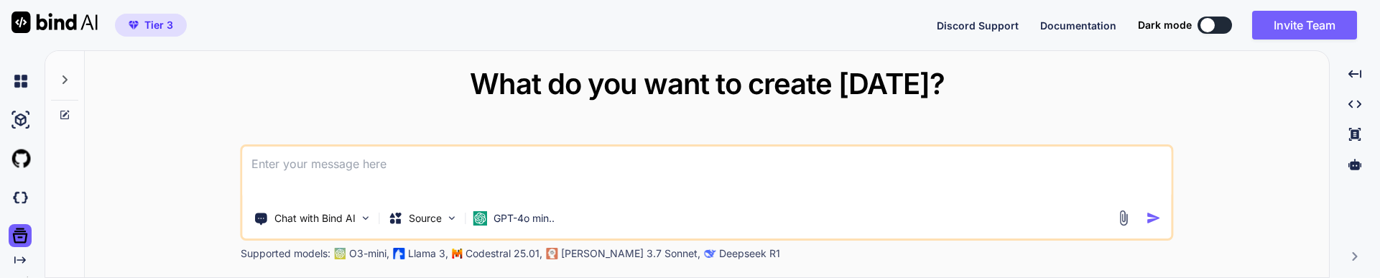
click at [118, 75] on div "What do you want to create today? Chat with Bind AI Source GPT-4o min.. Support…" at bounding box center [707, 165] width 1244 height 228
click at [138, 22] on img "button" at bounding box center [134, 25] width 10 height 9
type textarea "x"
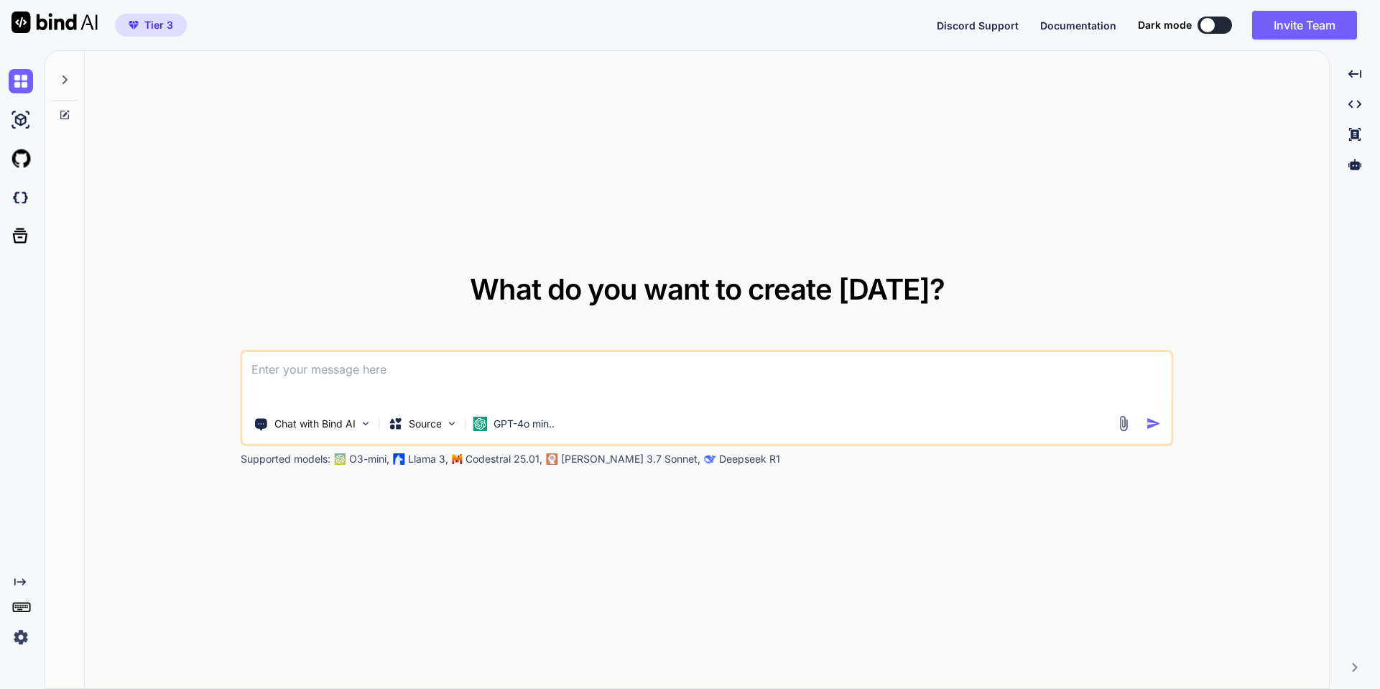
drag, startPoint x: 464, startPoint y: 623, endPoint x: 482, endPoint y: 596, distance: 32.1
click at [465, 277] on div "What do you want to create [DATE]? Chat with Bind AI Source GPT-4o min.. Suppor…" at bounding box center [707, 370] width 1244 height 638
click at [537, 277] on p "GPT-4o min.." at bounding box center [523, 424] width 61 height 14
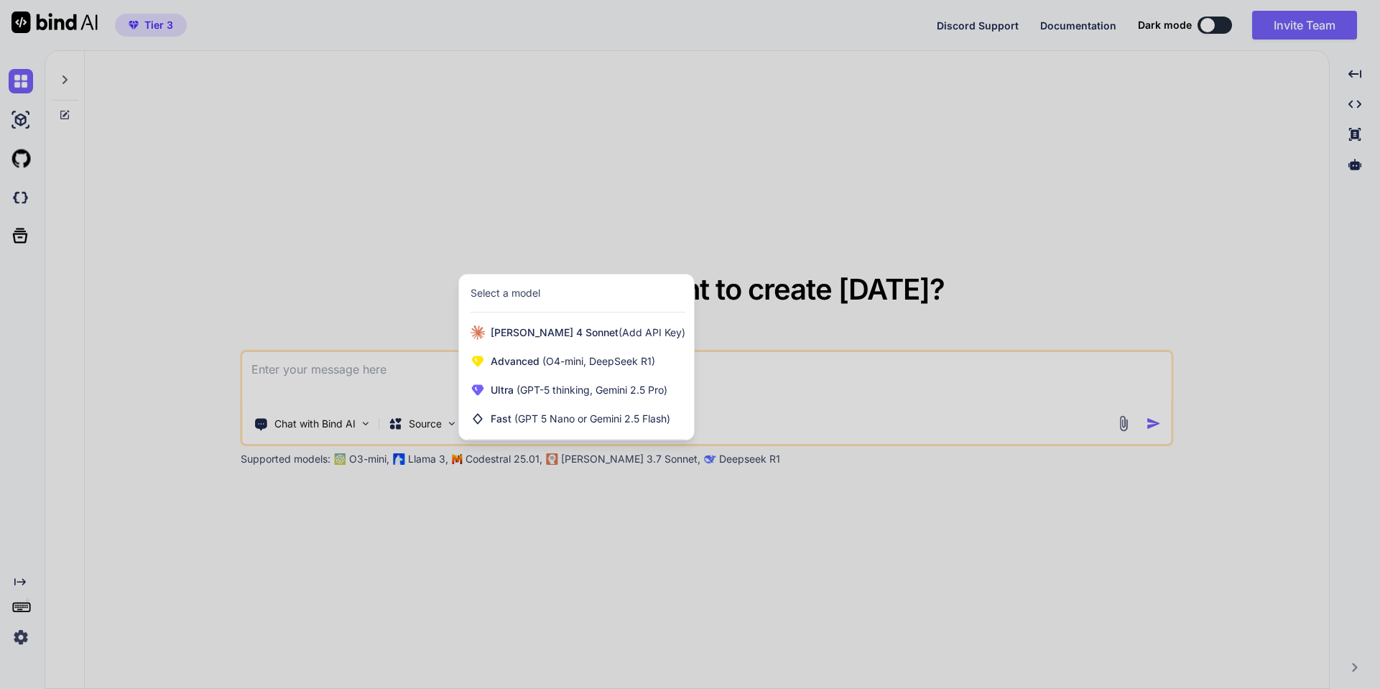
click at [455, 277] on div at bounding box center [690, 344] width 1380 height 689
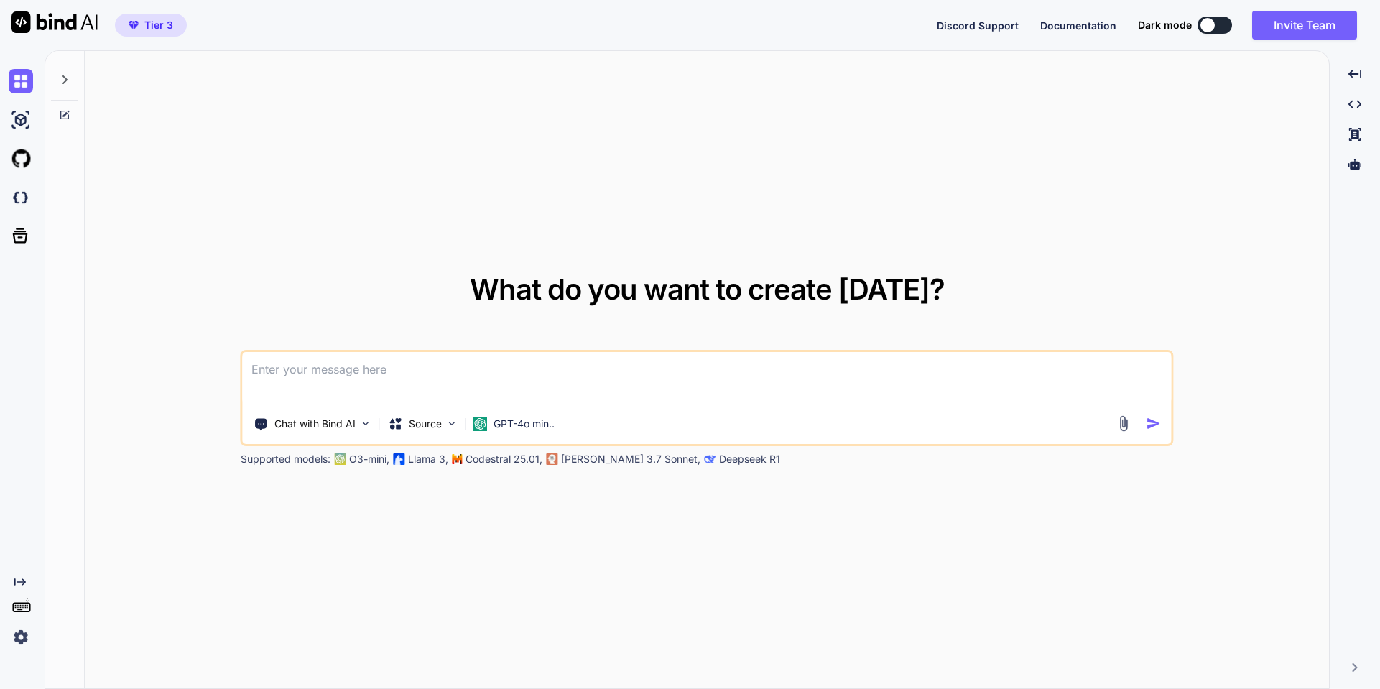
click at [1126, 277] on img at bounding box center [1123, 423] width 17 height 17
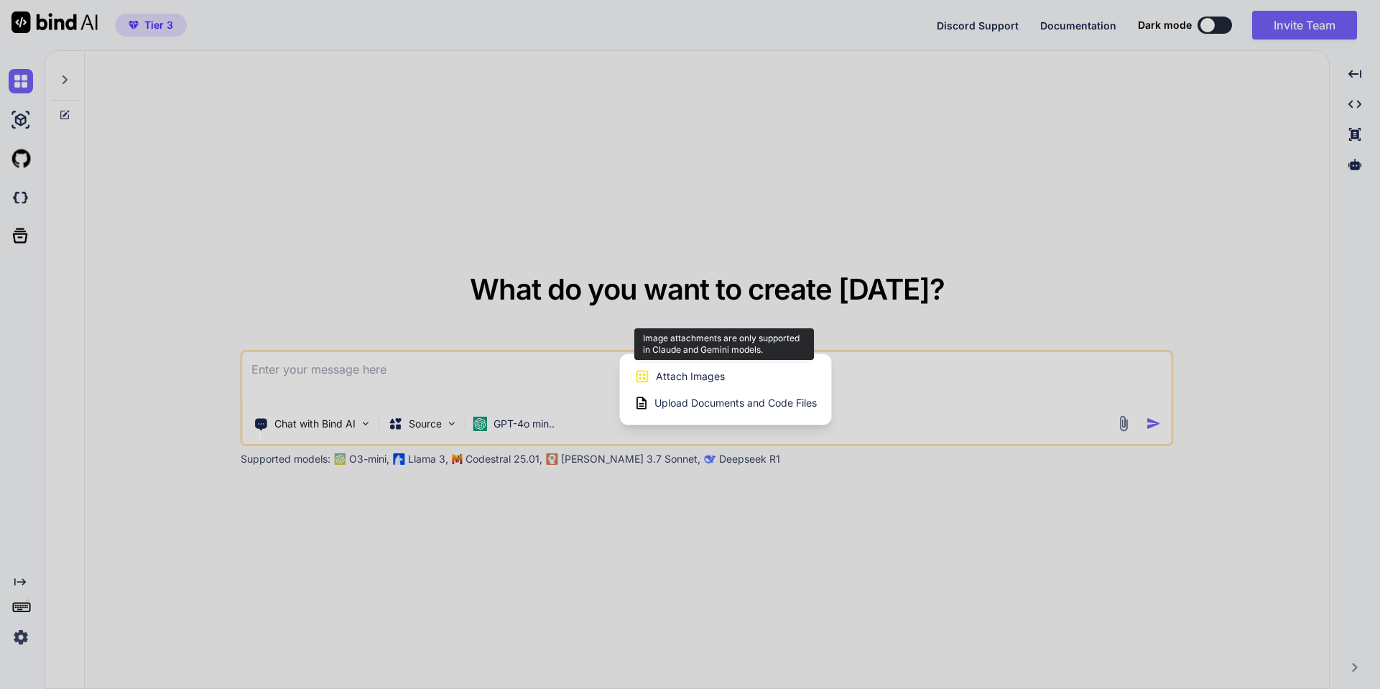
click at [691, 277] on span "Attach Images" at bounding box center [690, 376] width 69 height 14
click at [707, 277] on span "Attach Images" at bounding box center [690, 376] width 69 height 14
click at [489, 277] on div at bounding box center [690, 344] width 1380 height 689
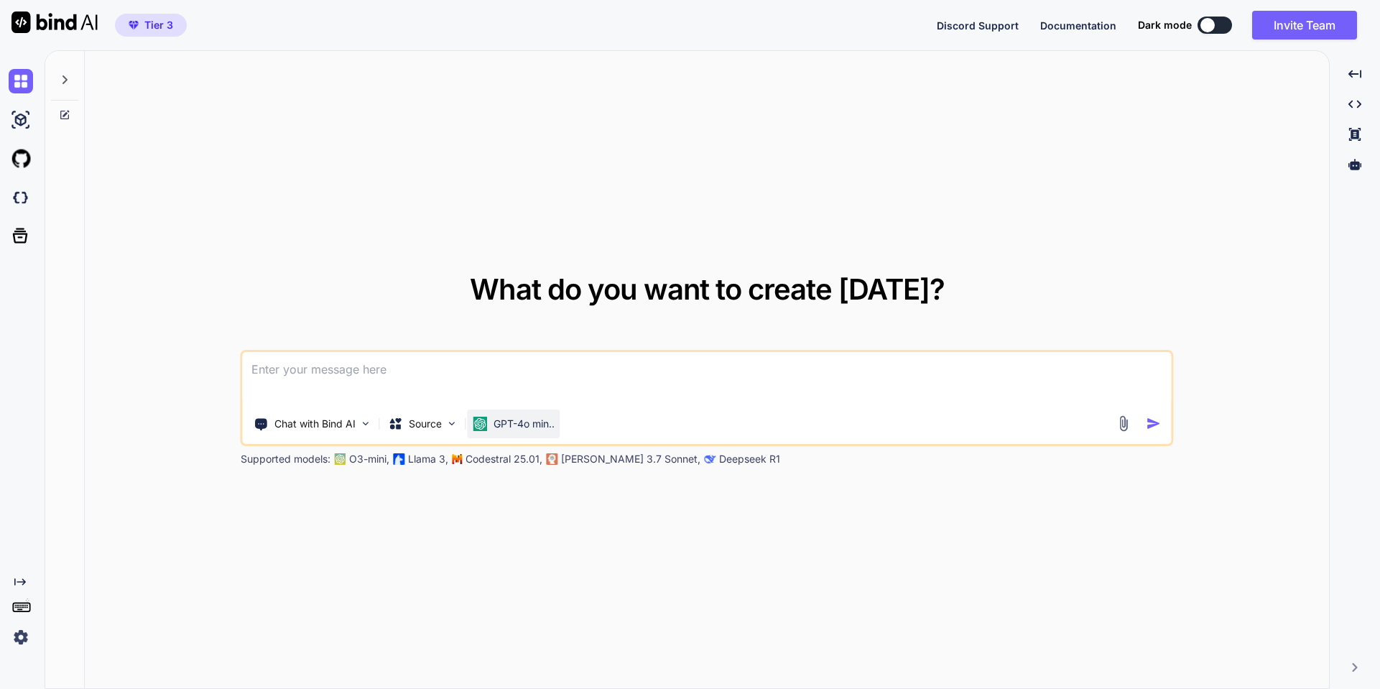
click at [520, 277] on p "GPT-4o min.." at bounding box center [523, 424] width 61 height 14
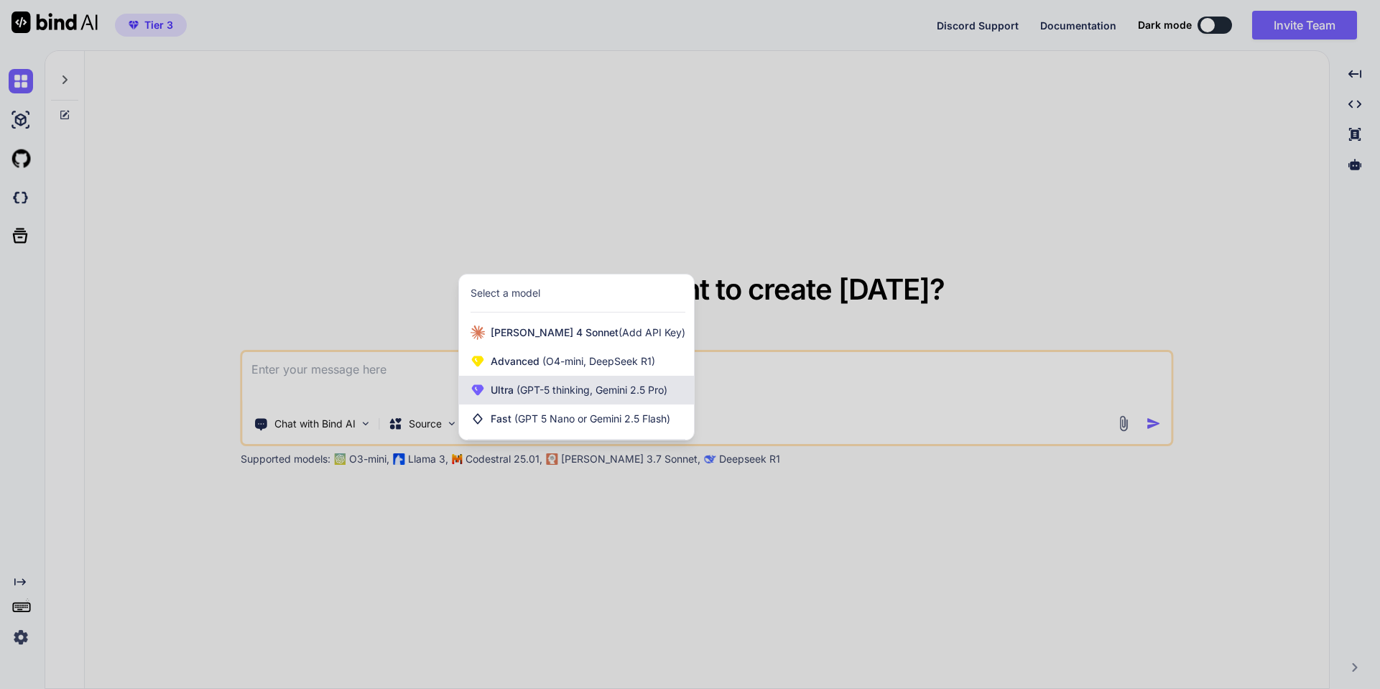
click at [543, 277] on span "(GPT-5 thinking, Gemini 2.5 Pro)" at bounding box center [590, 389] width 154 height 12
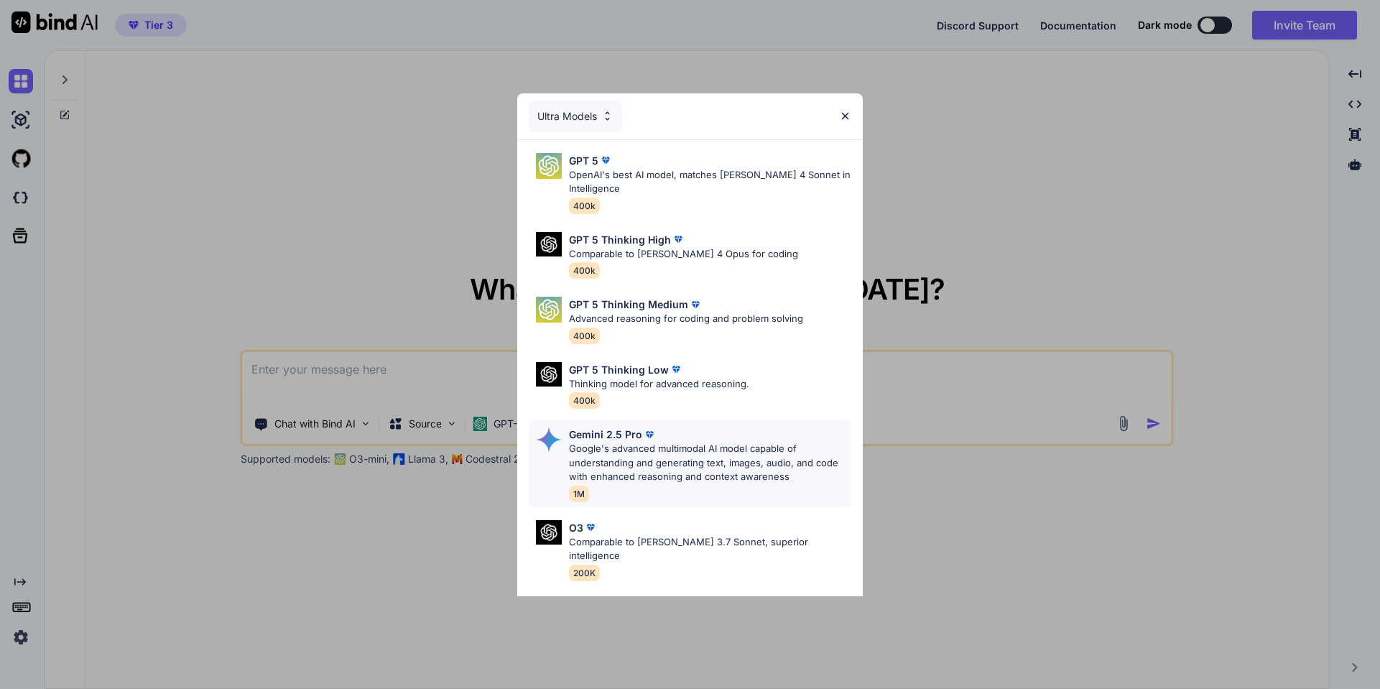
click at [704, 277] on p "Google's advanced multimodal AI model capable of understanding and generating t…" at bounding box center [710, 463] width 282 height 42
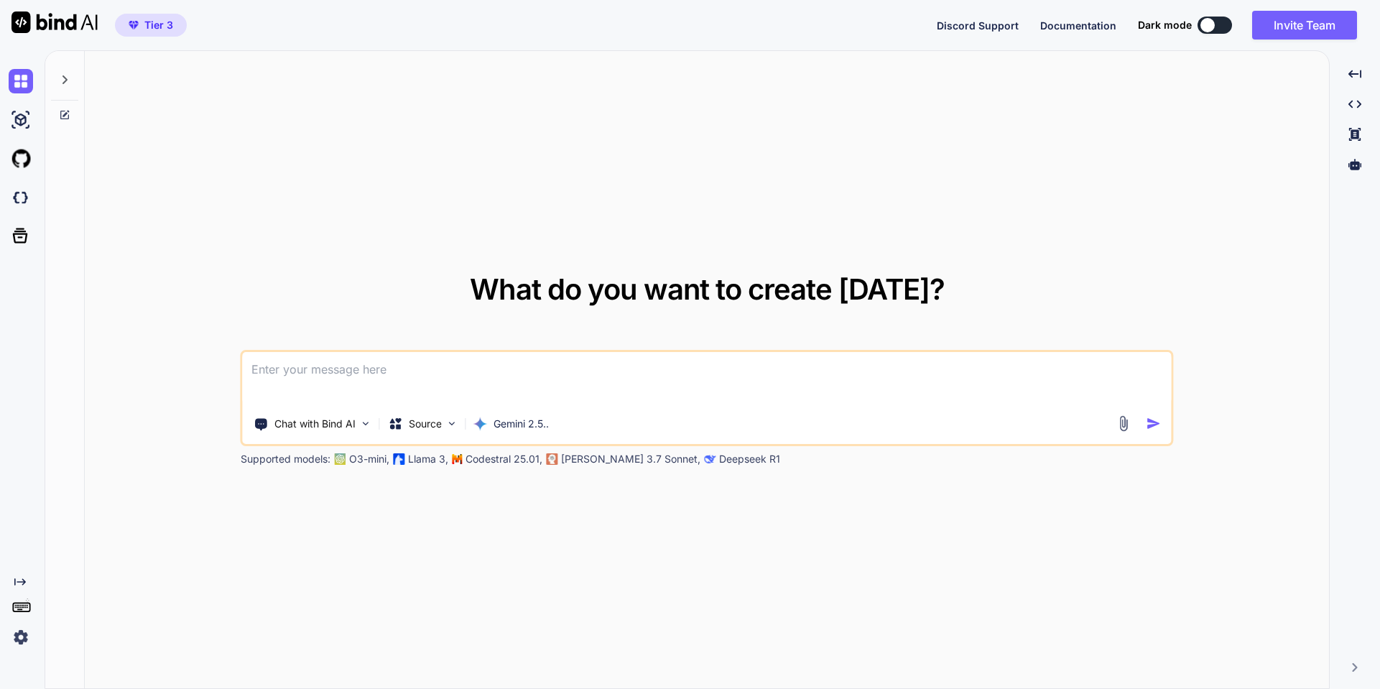
click at [1127, 277] on img at bounding box center [1123, 423] width 17 height 17
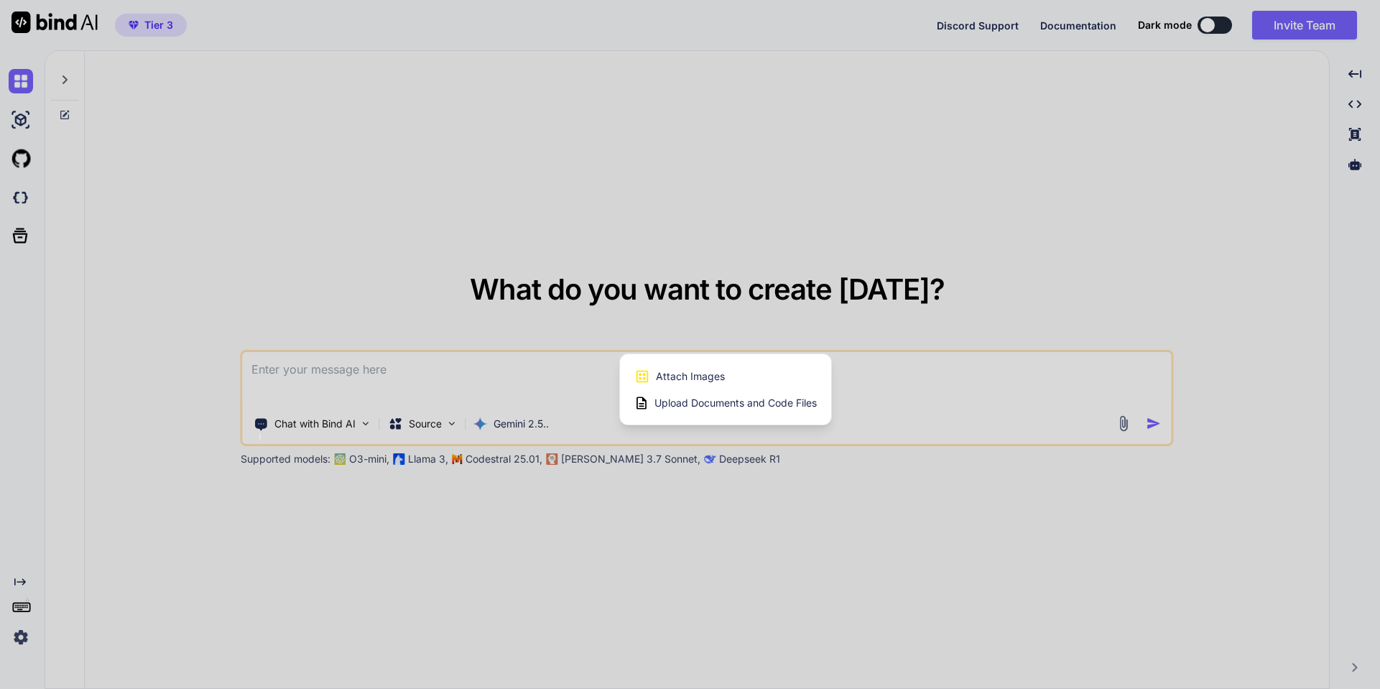
click at [727, 277] on div "Attach Images Image attachments are only supported in Claude and Gemini models." at bounding box center [725, 376] width 182 height 27
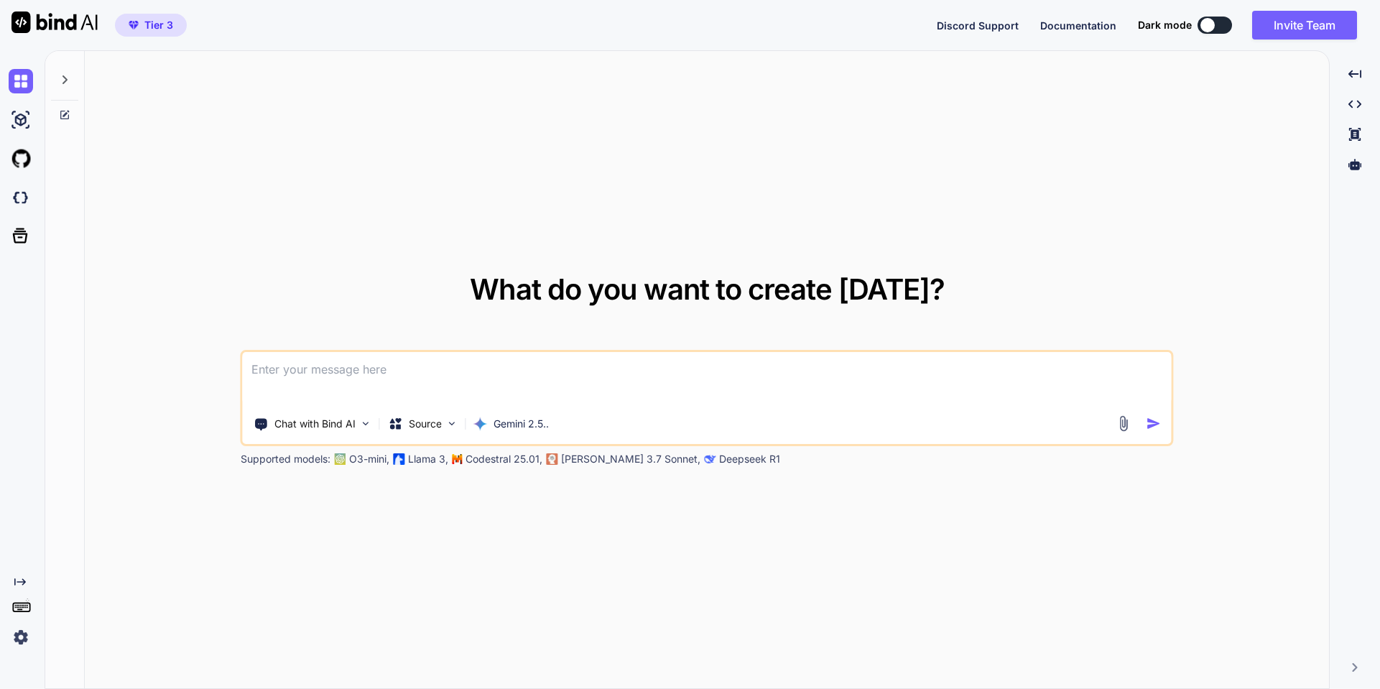
type input "C:\fakepath\therapists-list.png"
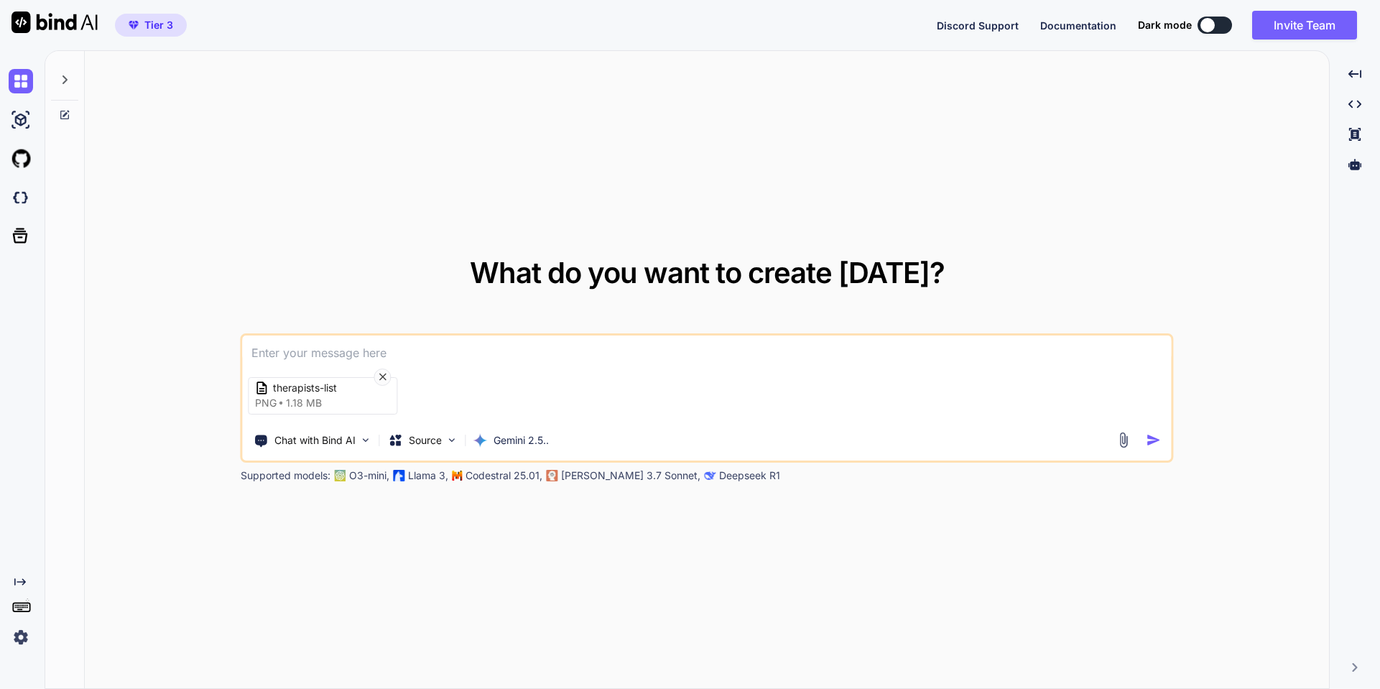
click at [358, 277] on textarea at bounding box center [707, 348] width 929 height 26
type textarea "convert the image into html5/tailwind3/alpinejs web page"
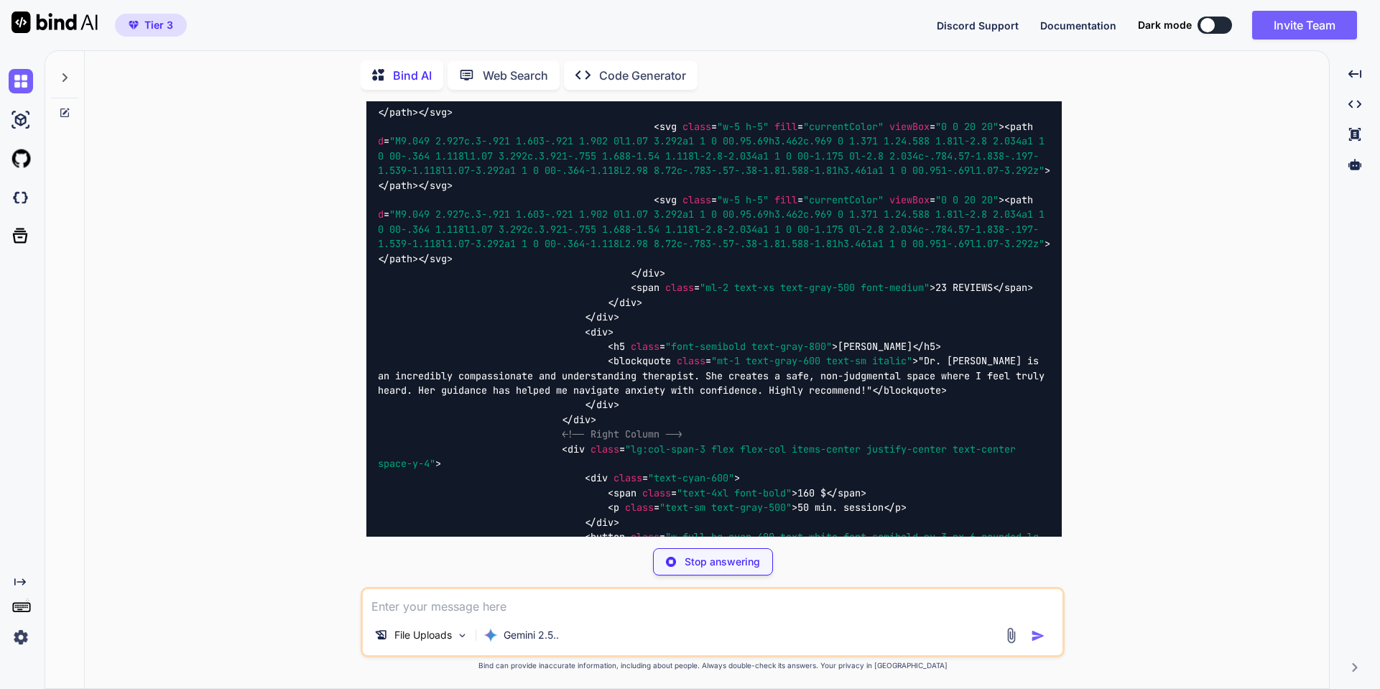
scroll to position [9559, 0]
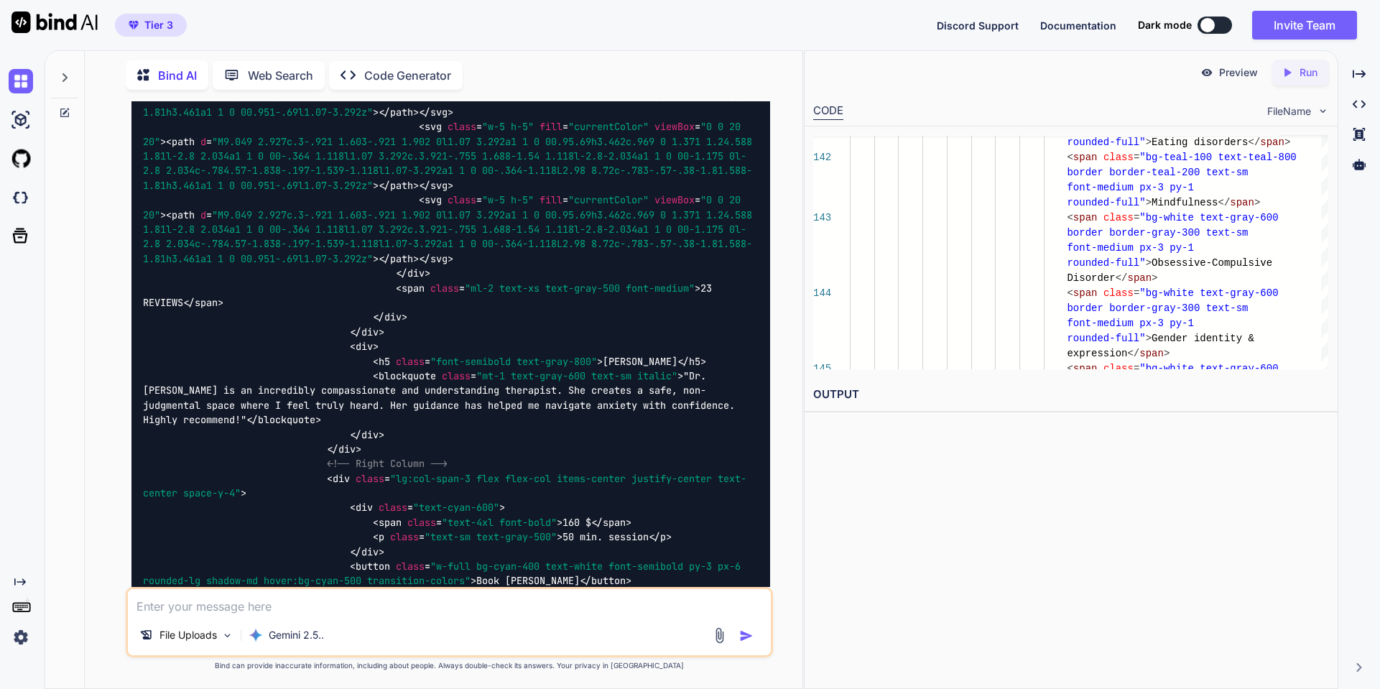
click at [1221, 75] on p "Preview" at bounding box center [1238, 72] width 39 height 14
click at [1296, 68] on icon "Created with Pixso." at bounding box center [1289, 72] width 19 height 13
click at [929, 277] on link "https://app.onecompiler.com/43xh6w8fw_43xj72r85" at bounding box center [871, 429] width 116 height 14
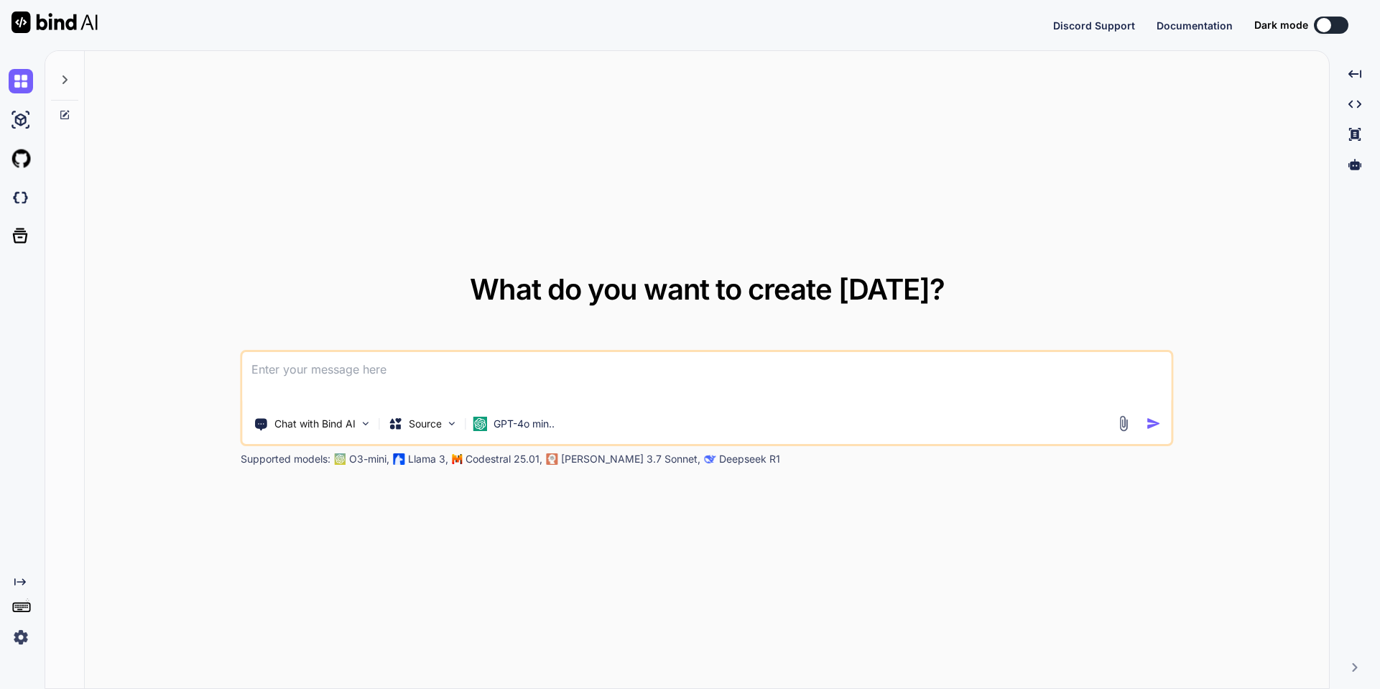
click at [1123, 424] on img at bounding box center [1123, 423] width 17 height 17
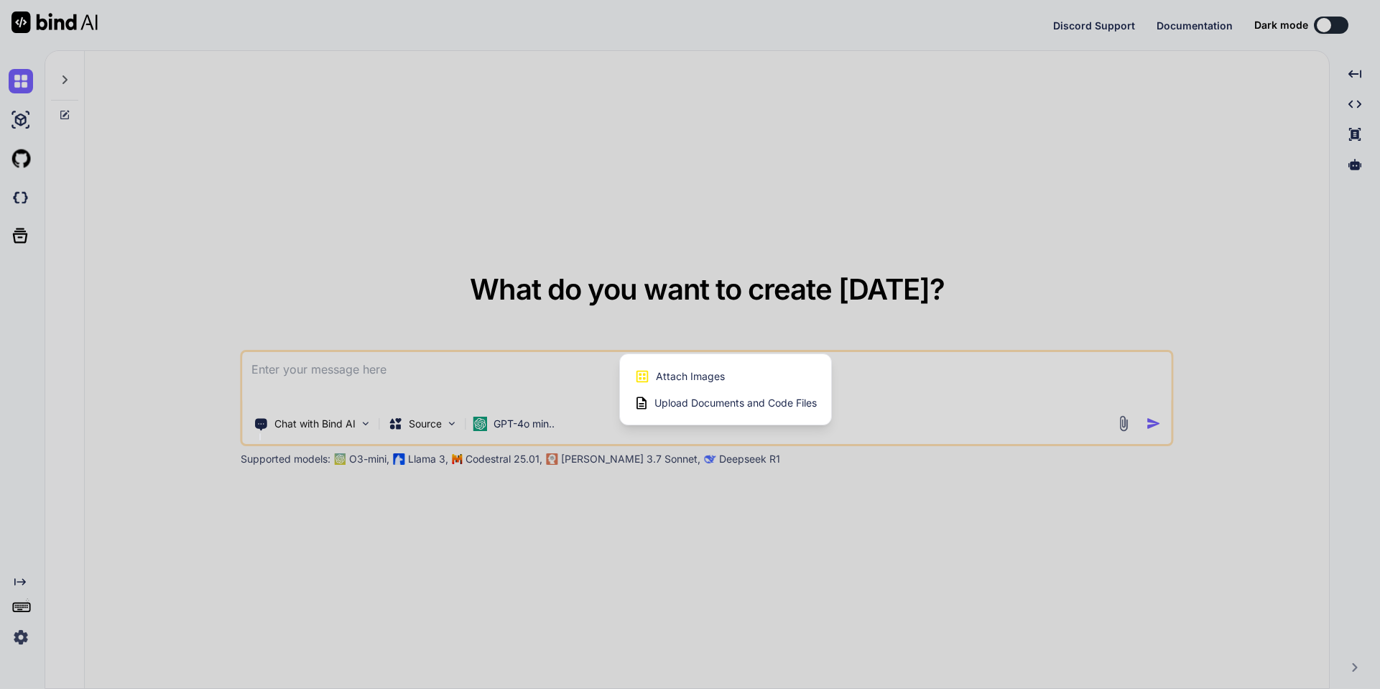
click at [677, 407] on span "Upload Documents and Code Files" at bounding box center [735, 403] width 162 height 14
type textarea "x"
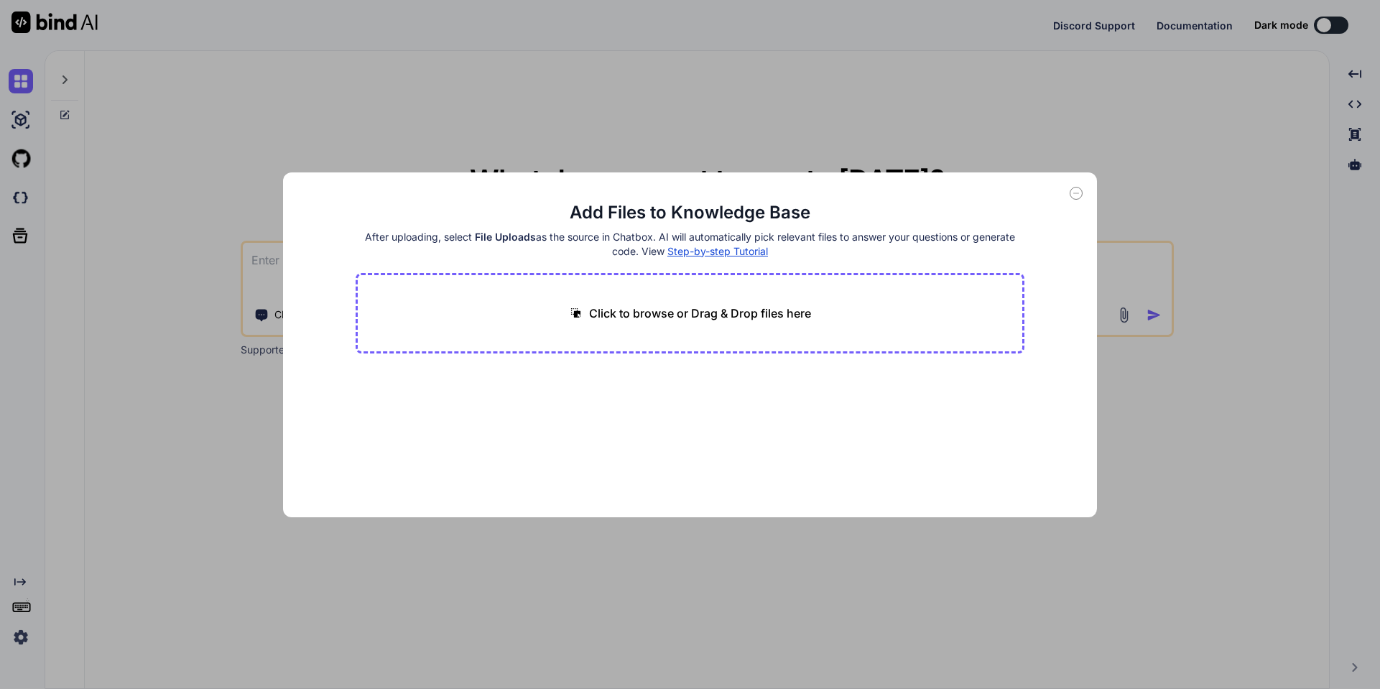
click at [685, 315] on p "Click to browse or Drag & Drop files here" at bounding box center [700, 312] width 222 height 17
type input "C:\fakepath\psymontreal_dev_15.pdf"
